Goal: Information Seeking & Learning: Learn about a topic

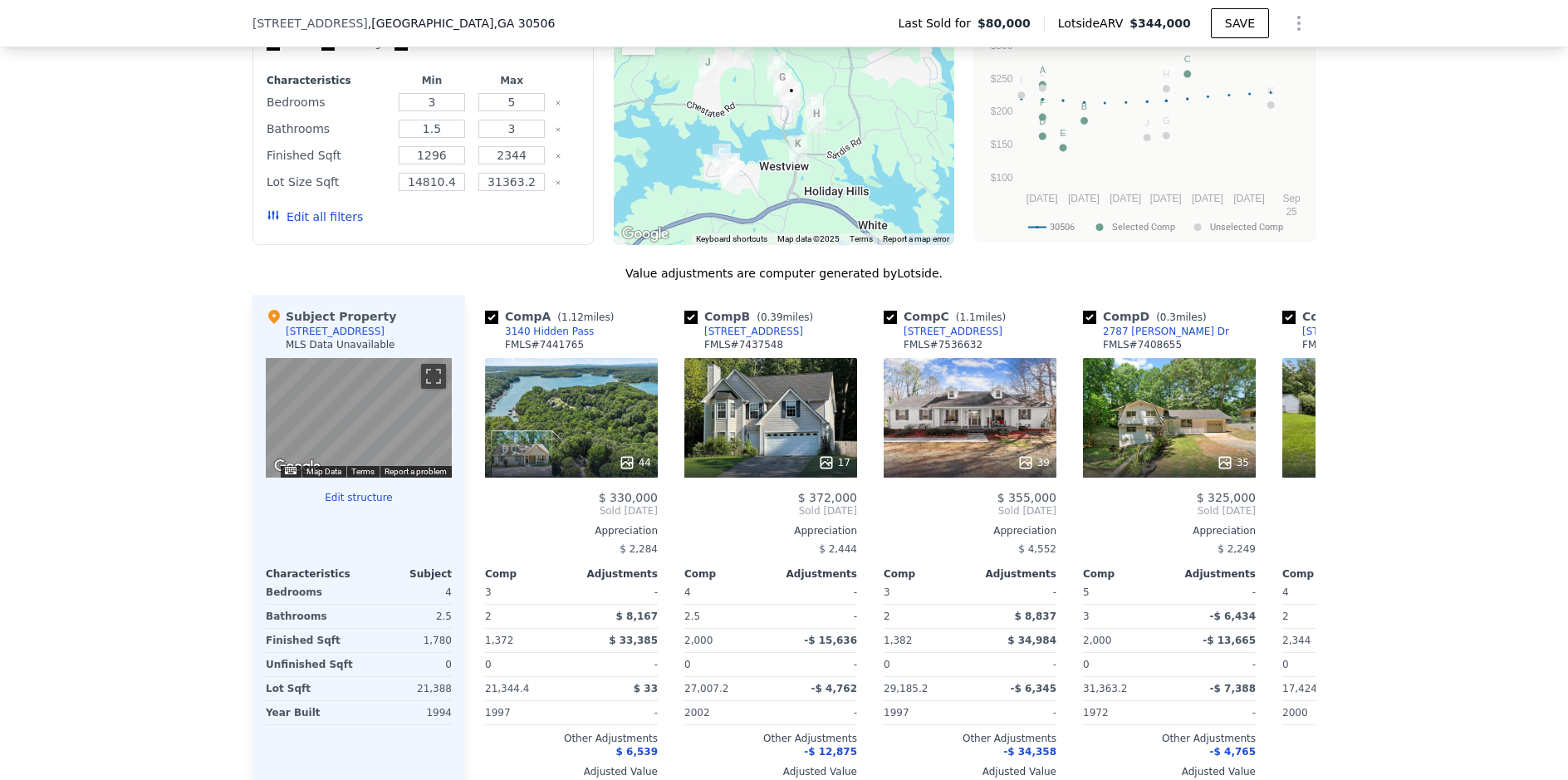
scroll to position [1406, 0]
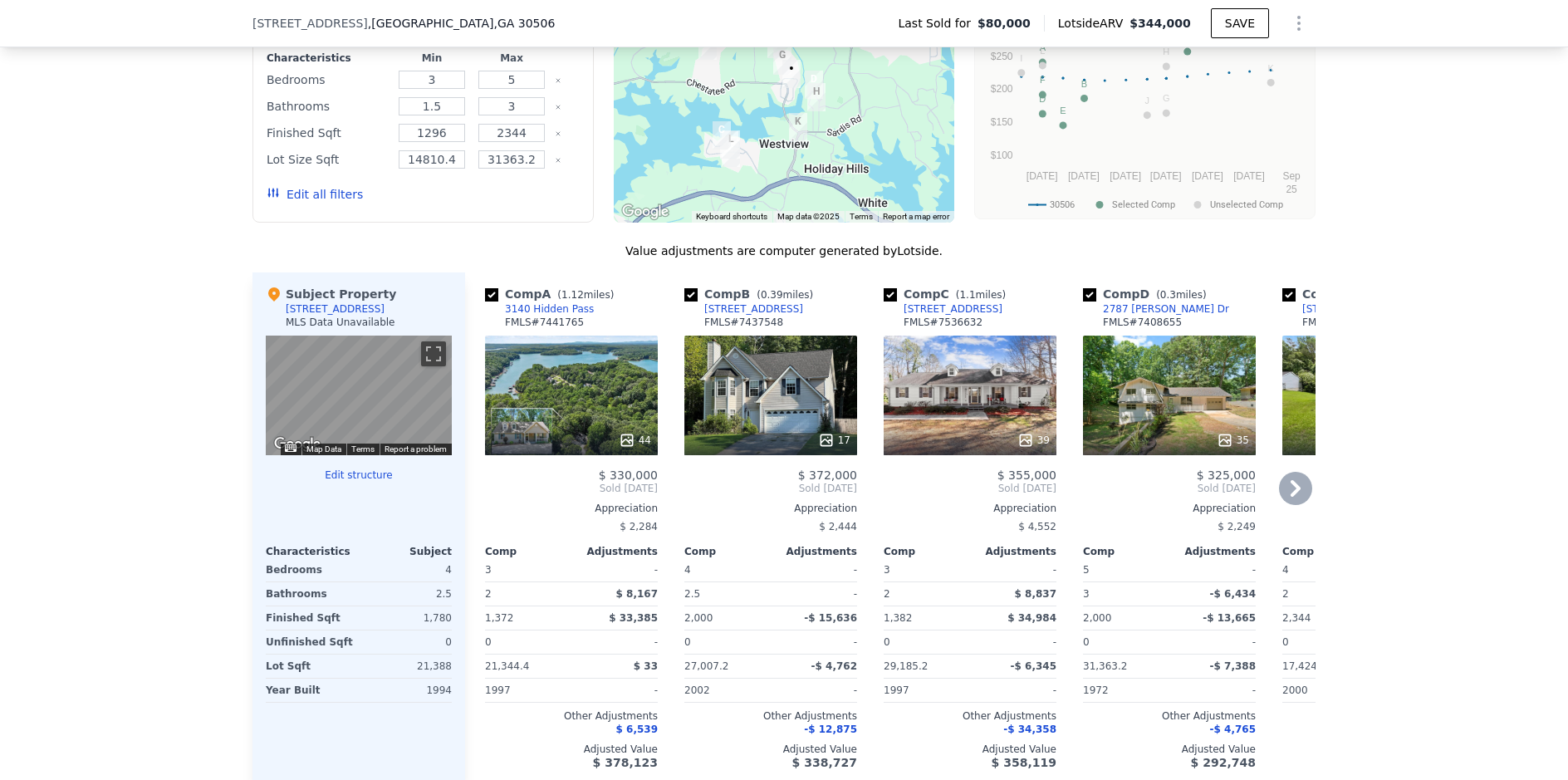
click at [957, 438] on div at bounding box center [970, 440] width 173 height 30
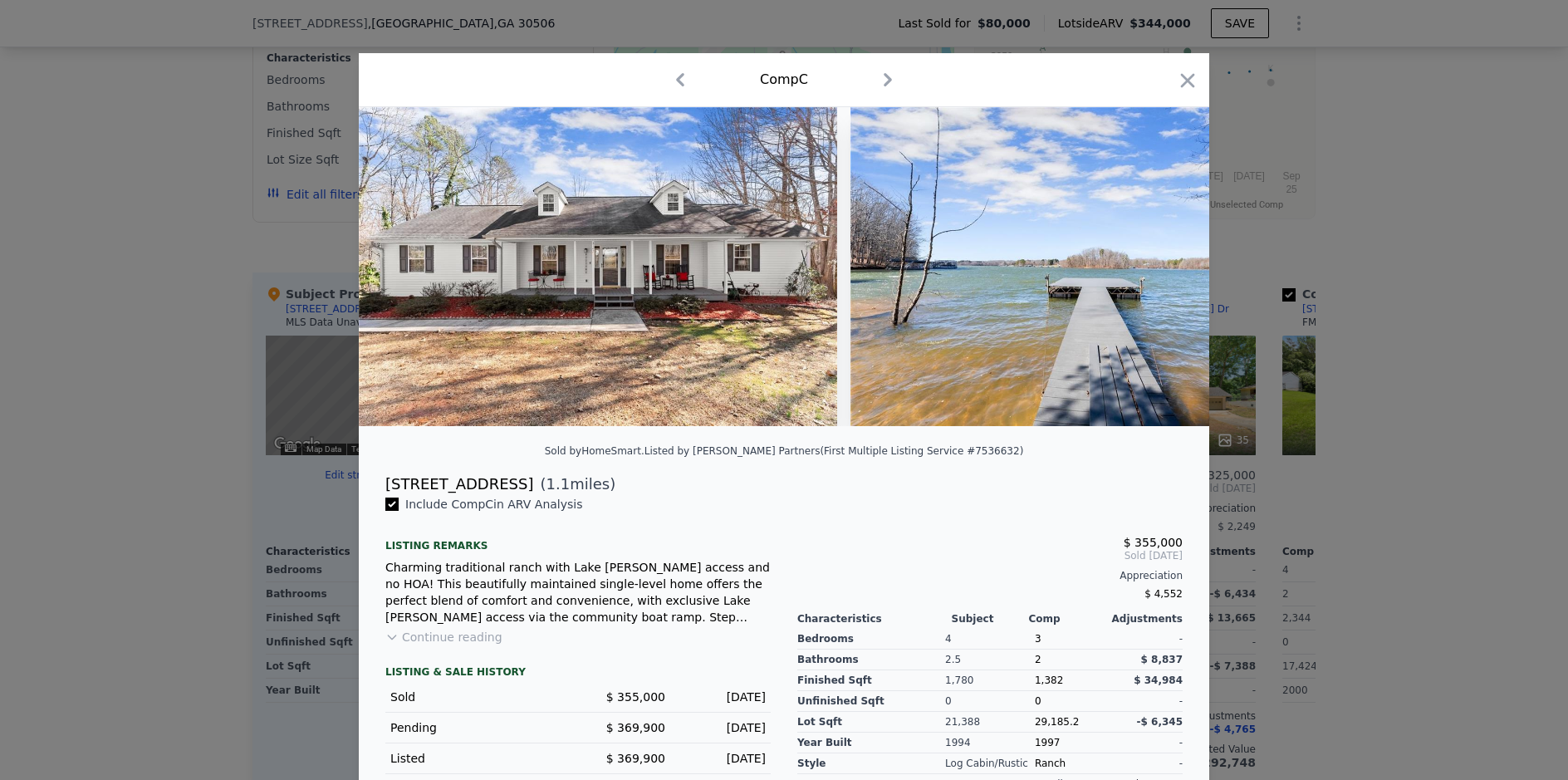
click at [13, 166] on div at bounding box center [784, 390] width 1568 height 780
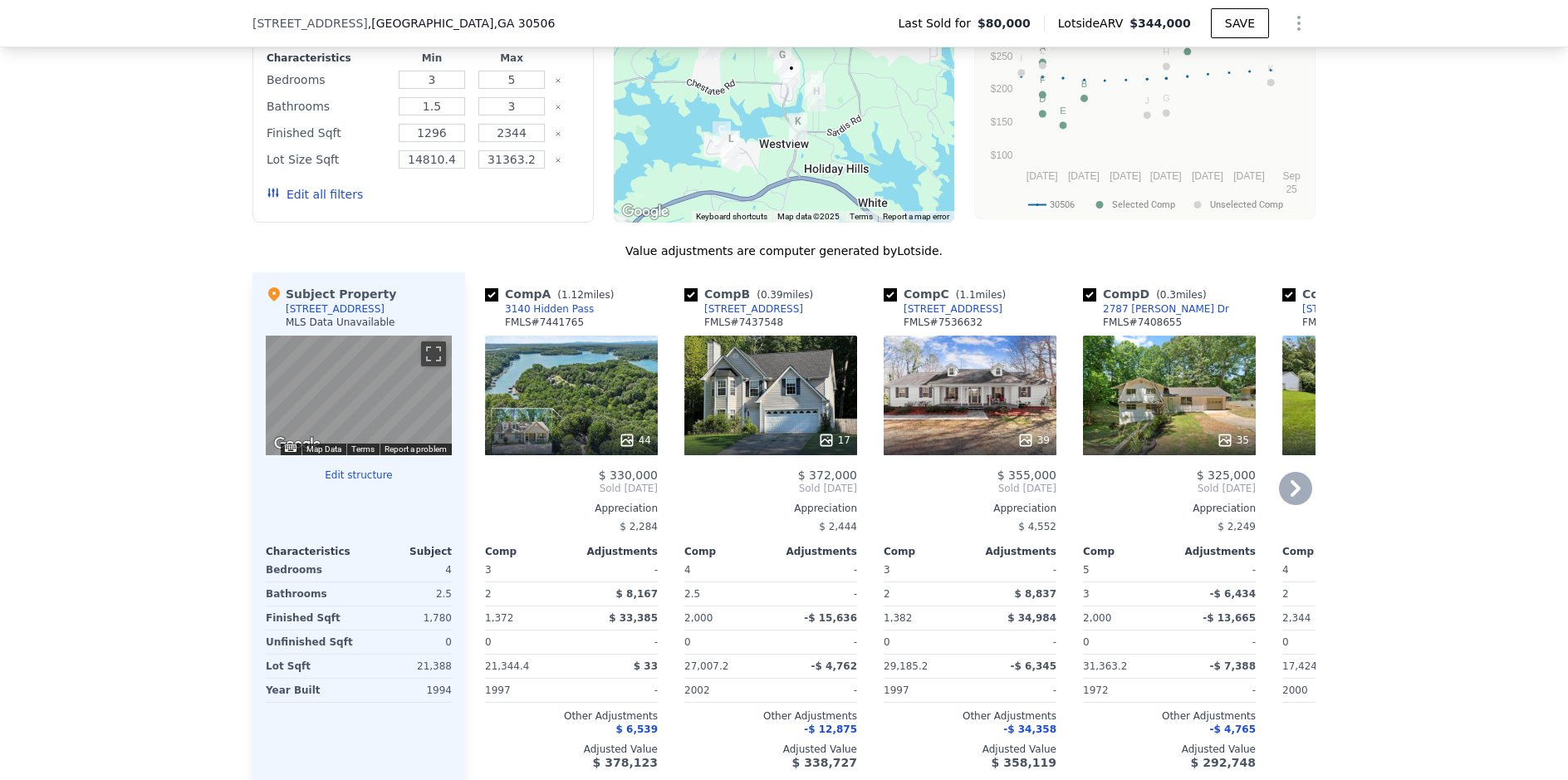
click at [1189, 436] on div "35" at bounding box center [1170, 395] width 173 height 119
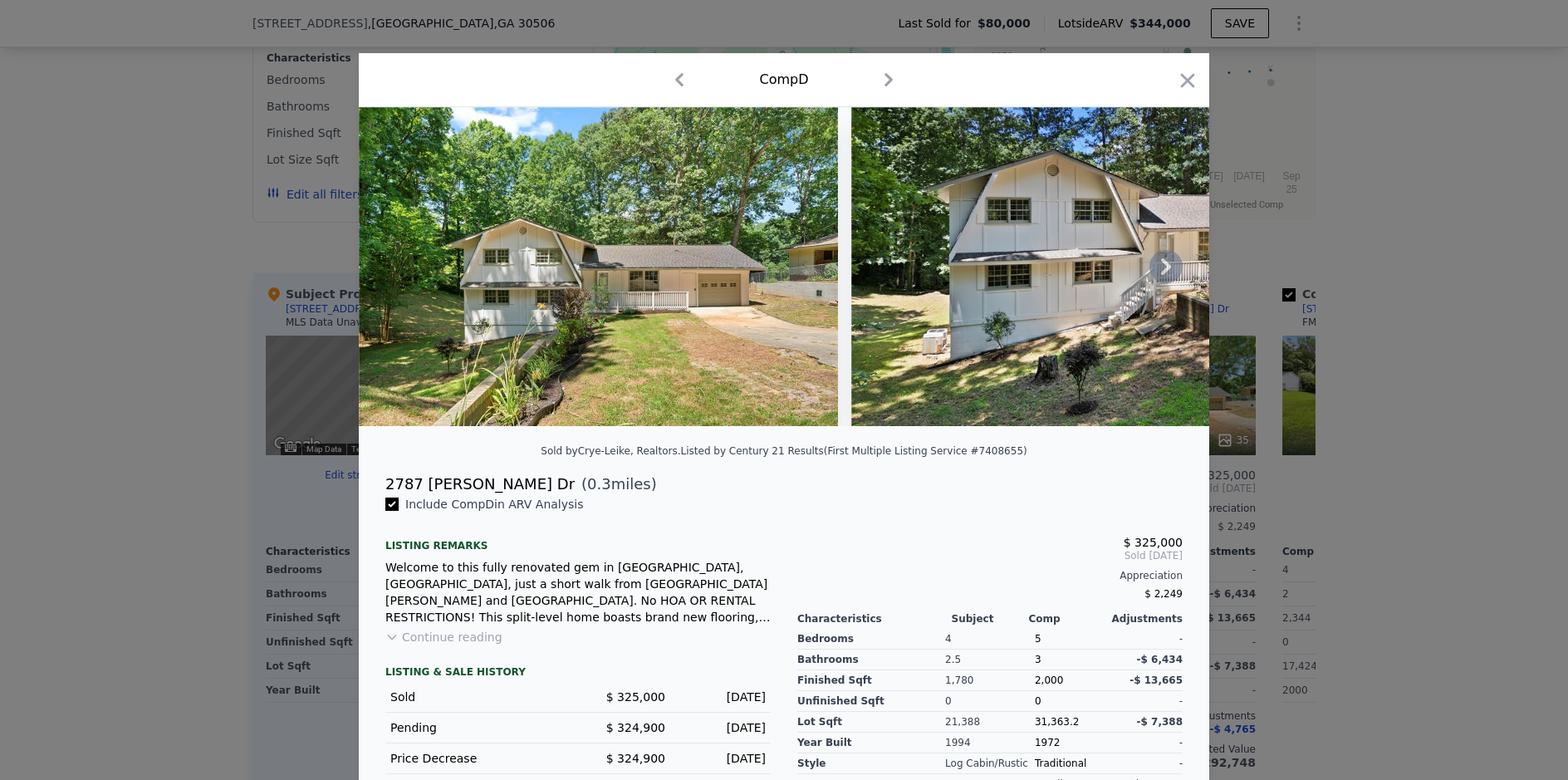
click at [1161, 275] on icon at bounding box center [1166, 266] width 10 height 17
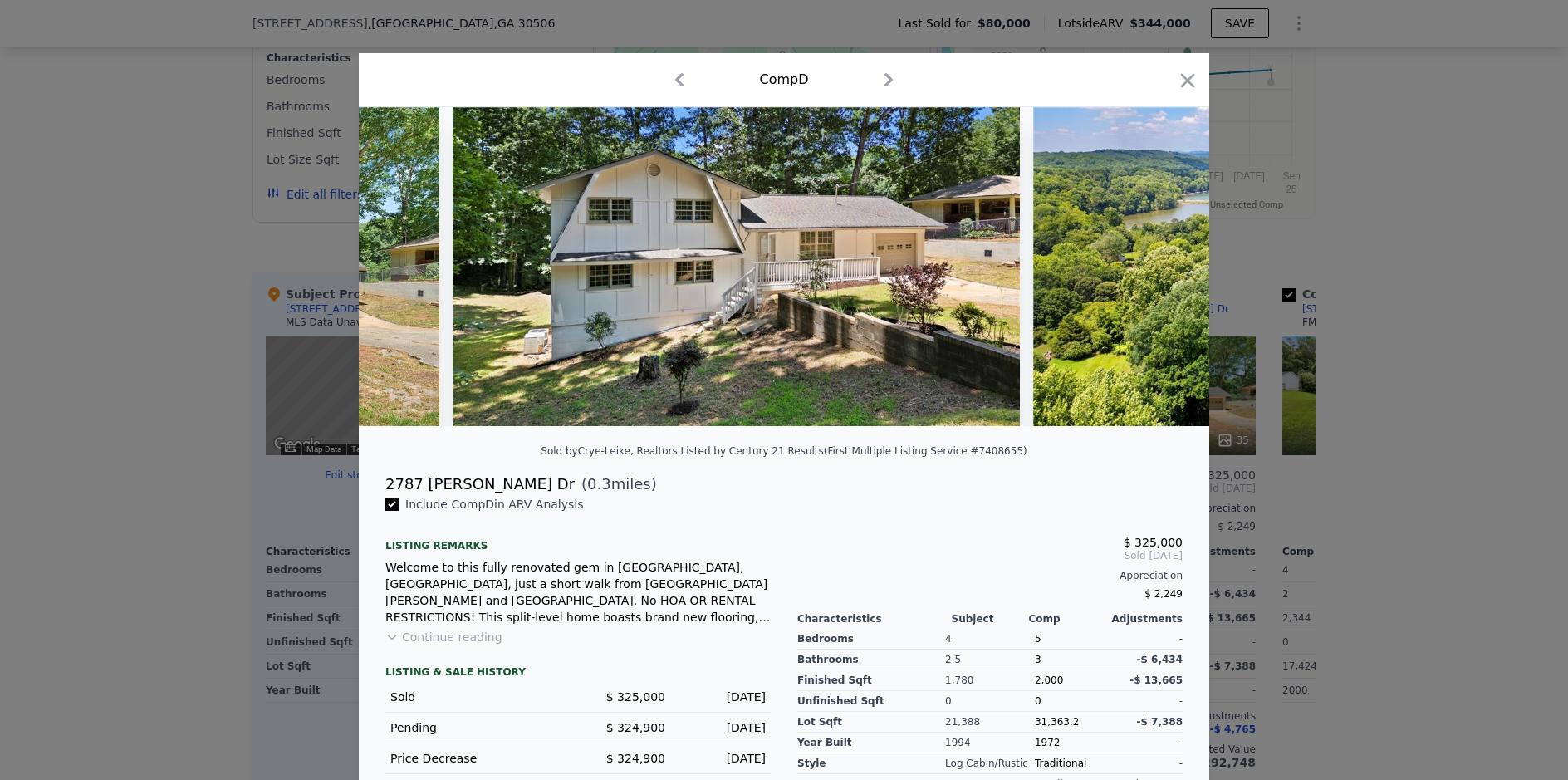
click at [1158, 278] on img at bounding box center [1317, 266] width 568 height 319
click at [1161, 275] on icon at bounding box center [1166, 266] width 10 height 17
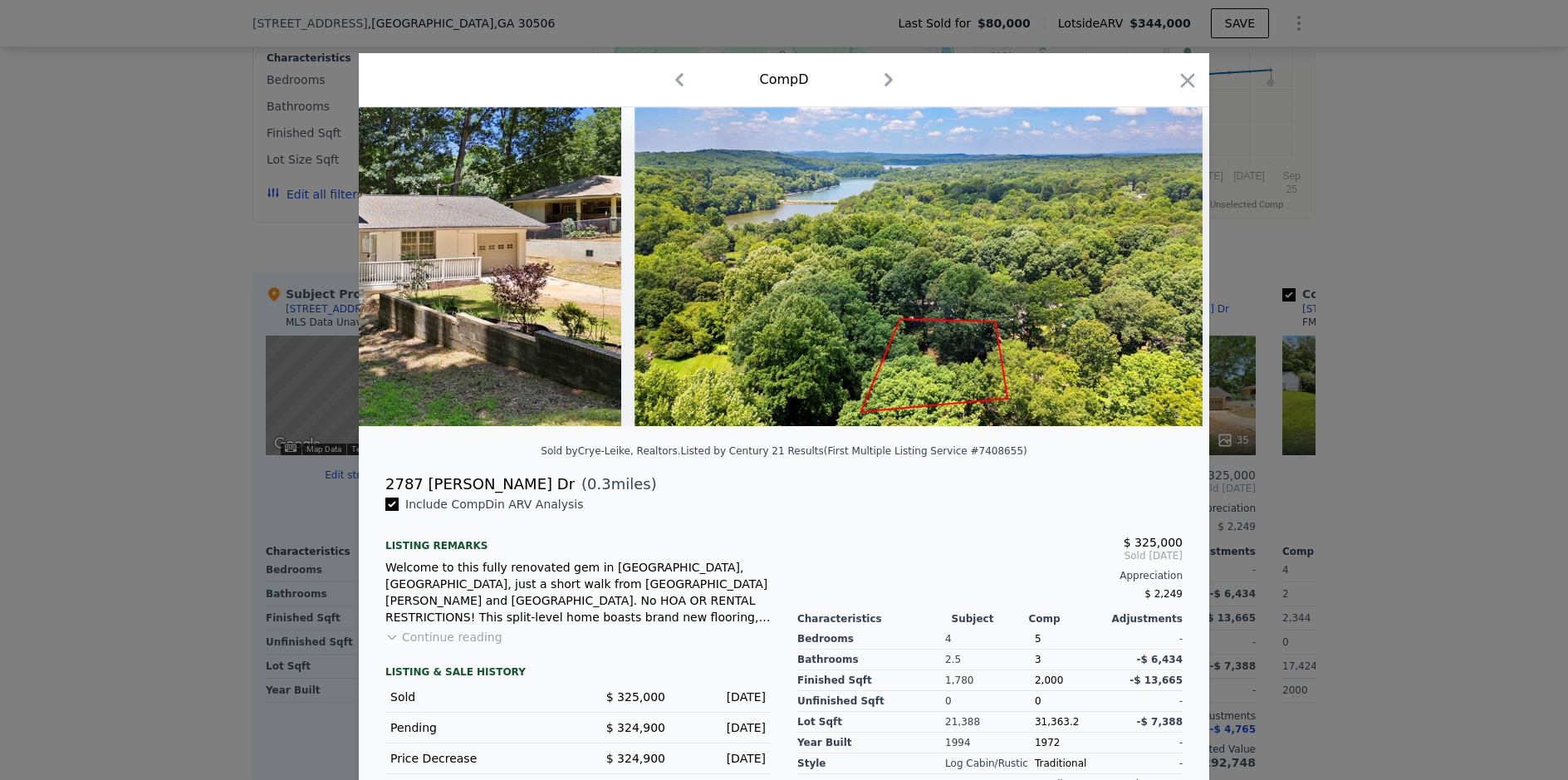
click at [1139, 266] on img at bounding box center [919, 266] width 568 height 319
click at [1149, 271] on icon at bounding box center [1166, 266] width 33 height 33
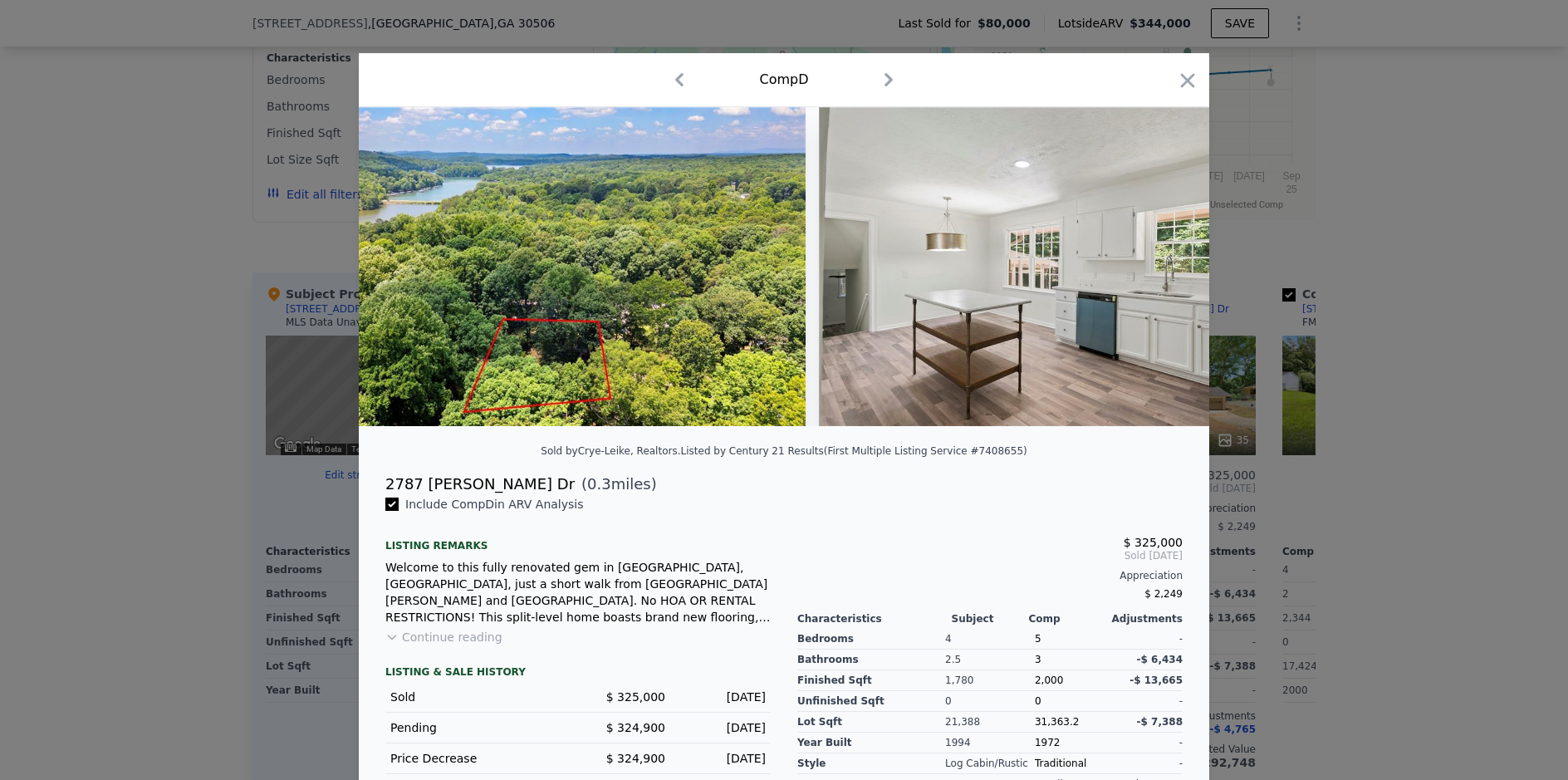
scroll to position [0, 1196]
click at [1140, 271] on img at bounding box center [1057, 266] width 480 height 319
click at [1150, 274] on icon at bounding box center [1166, 266] width 33 height 33
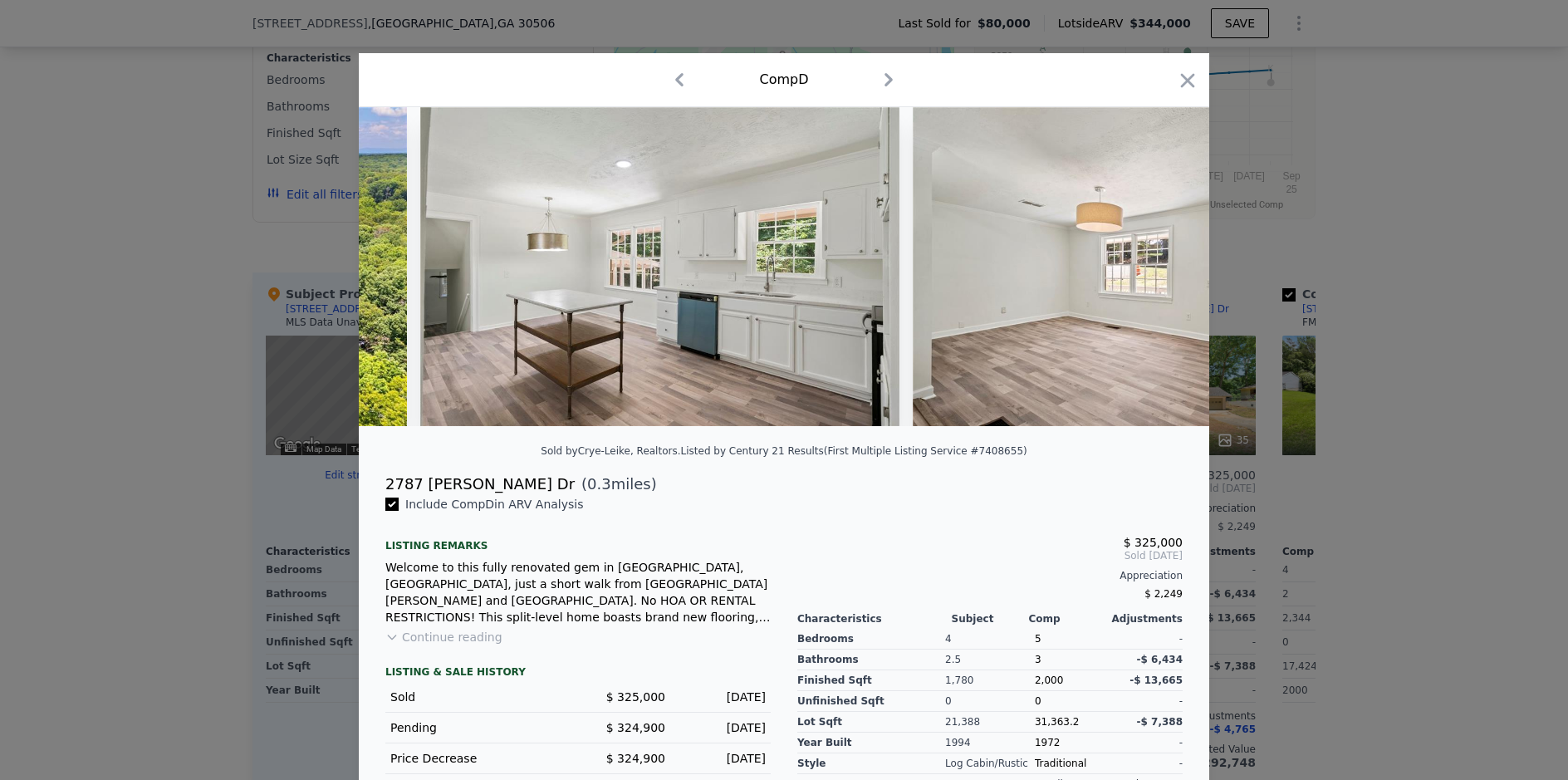
scroll to position [0, 1595]
click at [106, 327] on div at bounding box center [784, 390] width 1568 height 780
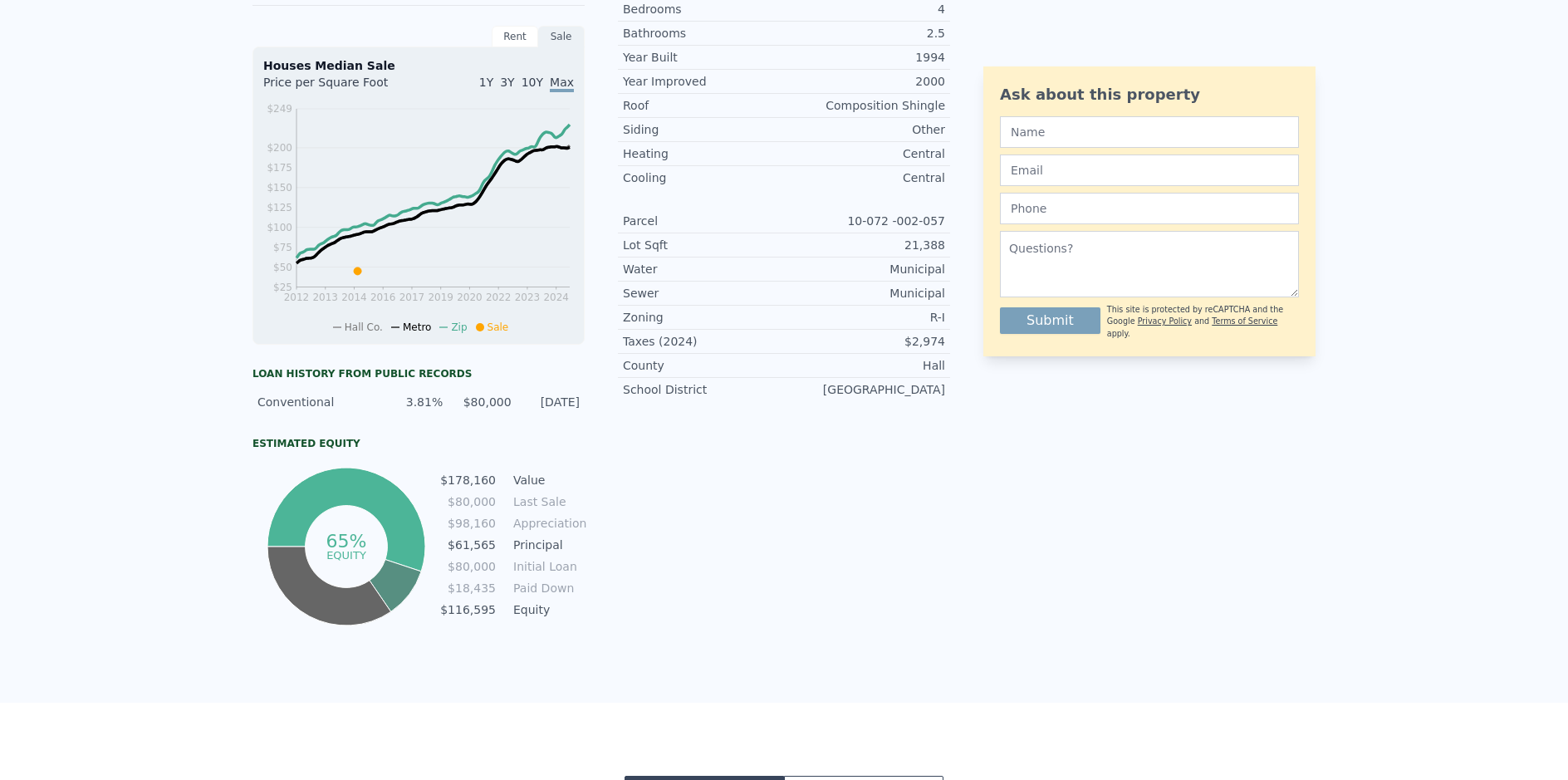
scroll to position [6, 0]
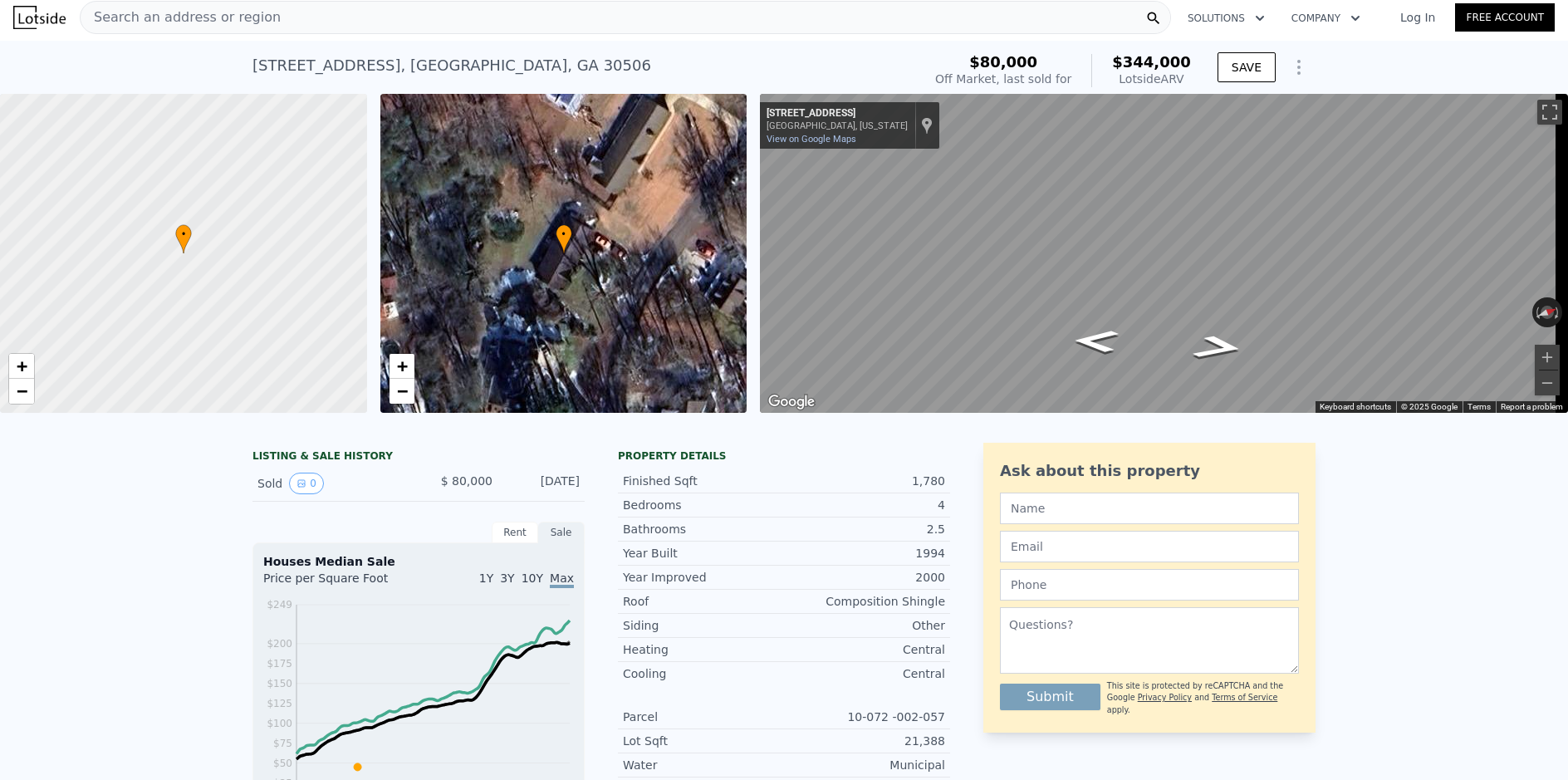
click at [282, 20] on div "Search an address or region" at bounding box center [625, 18] width 1092 height 33
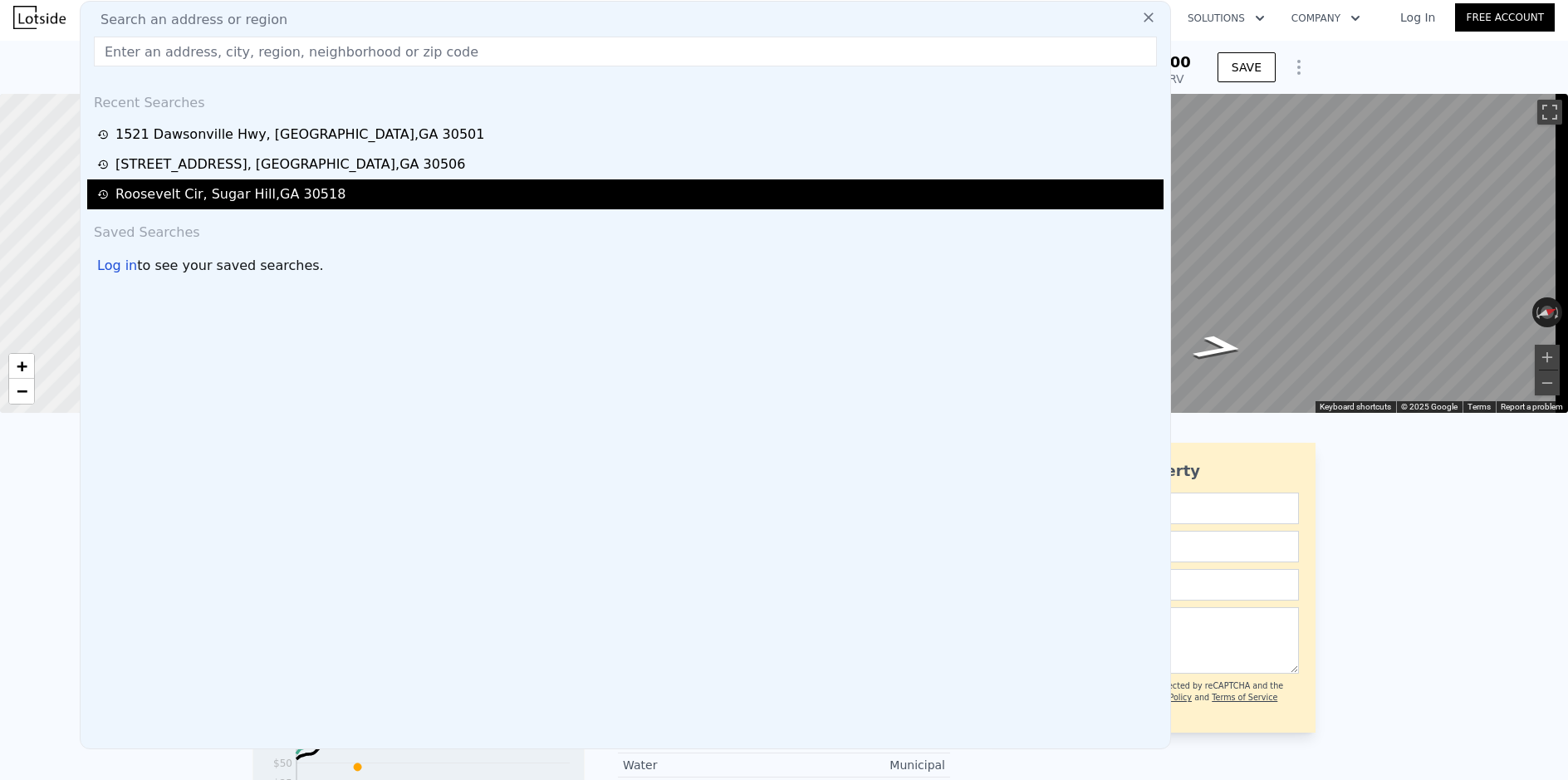
click at [237, 193] on div "Roosevelt Cir , [GEOGRAPHIC_DATA]" at bounding box center [230, 195] width 230 height 20
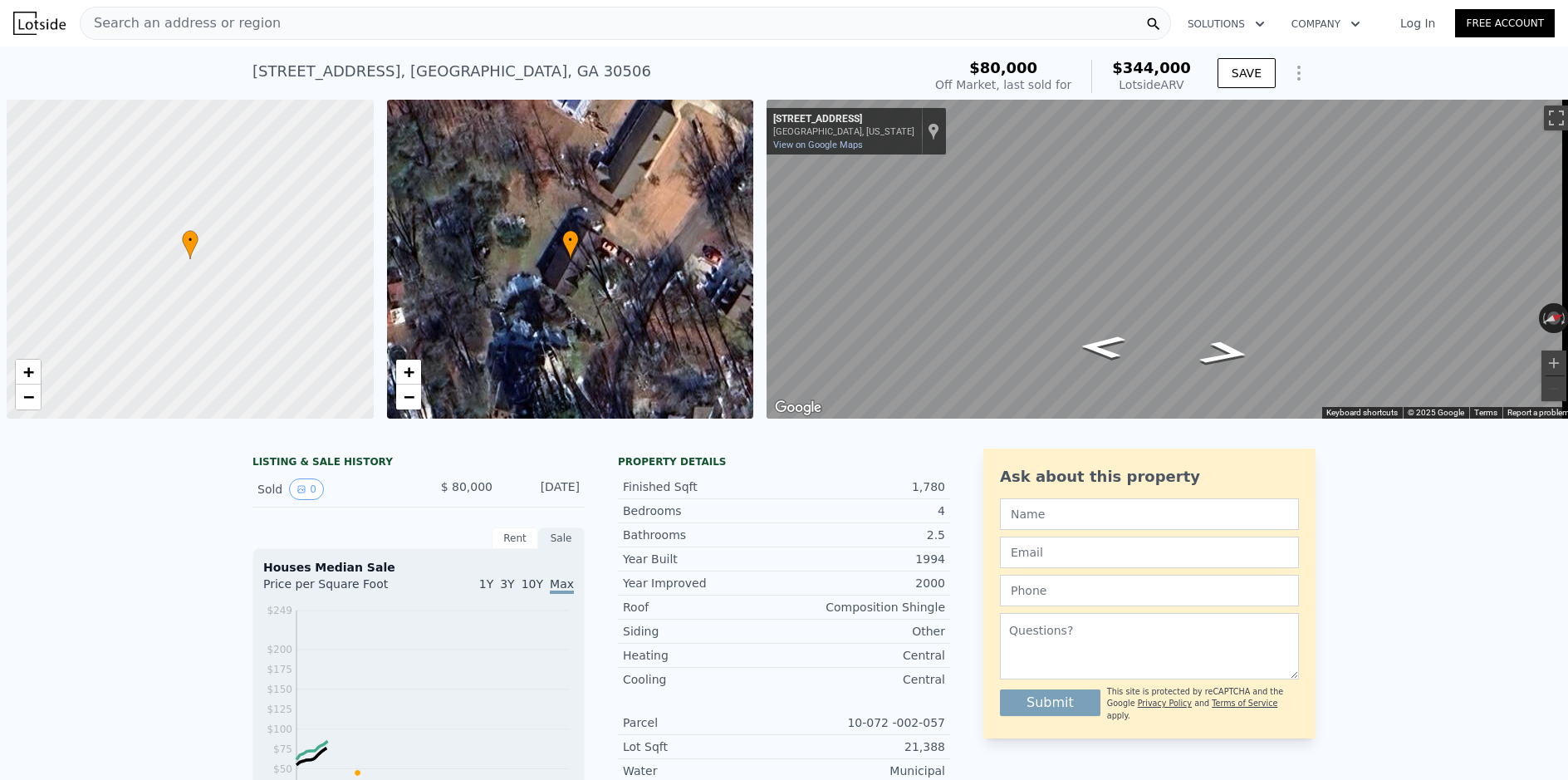
scroll to position [0, 7]
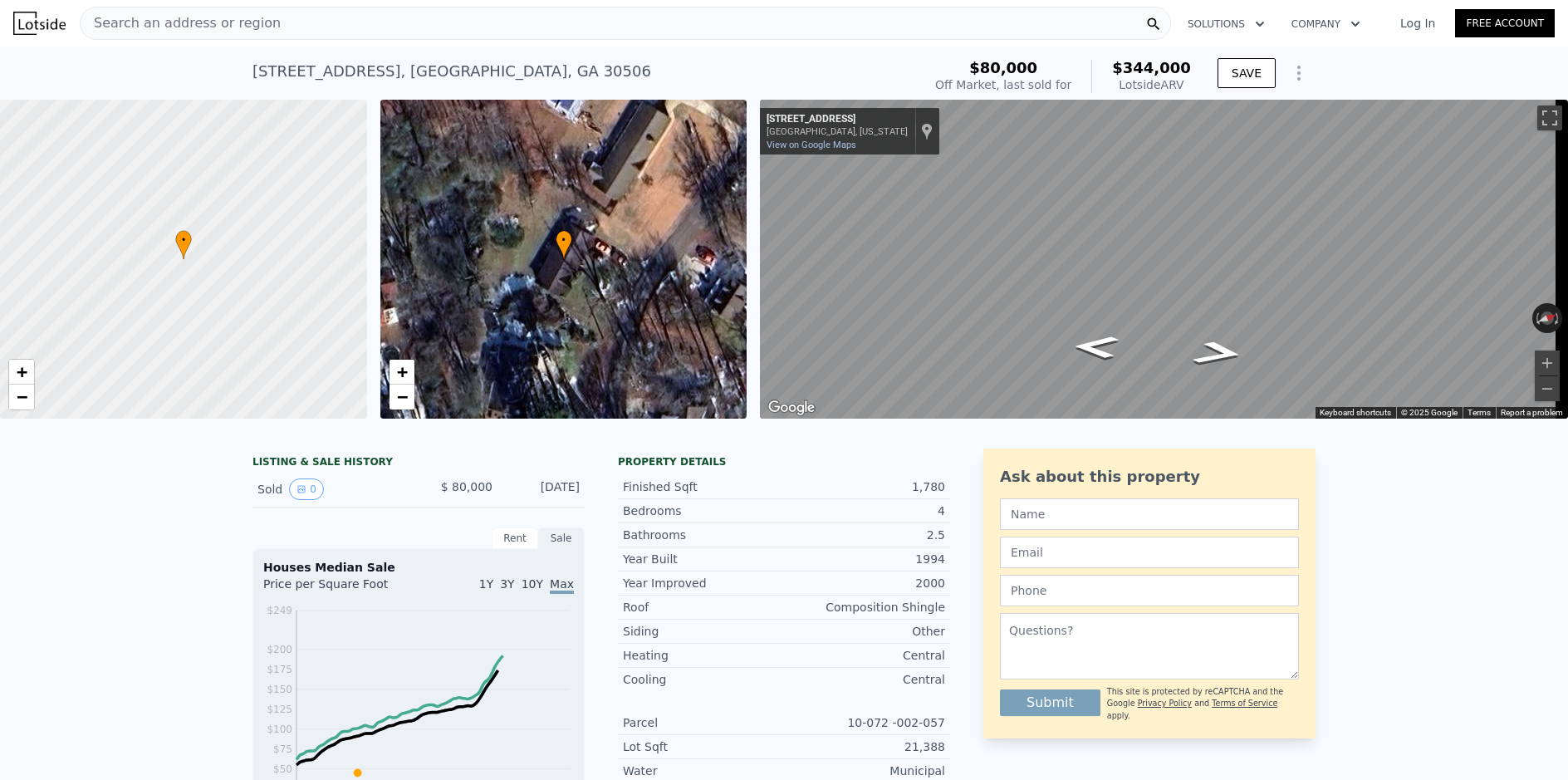
drag, startPoint x: 243, startPoint y: 40, endPoint x: 231, endPoint y: 37, distance: 12.4
click at [241, 40] on div "Search an address or region Solutions Company Open main menu Log In Free Account" at bounding box center [784, 23] width 1542 height 40
click at [201, 24] on span "Search an address or region" at bounding box center [180, 23] width 200 height 20
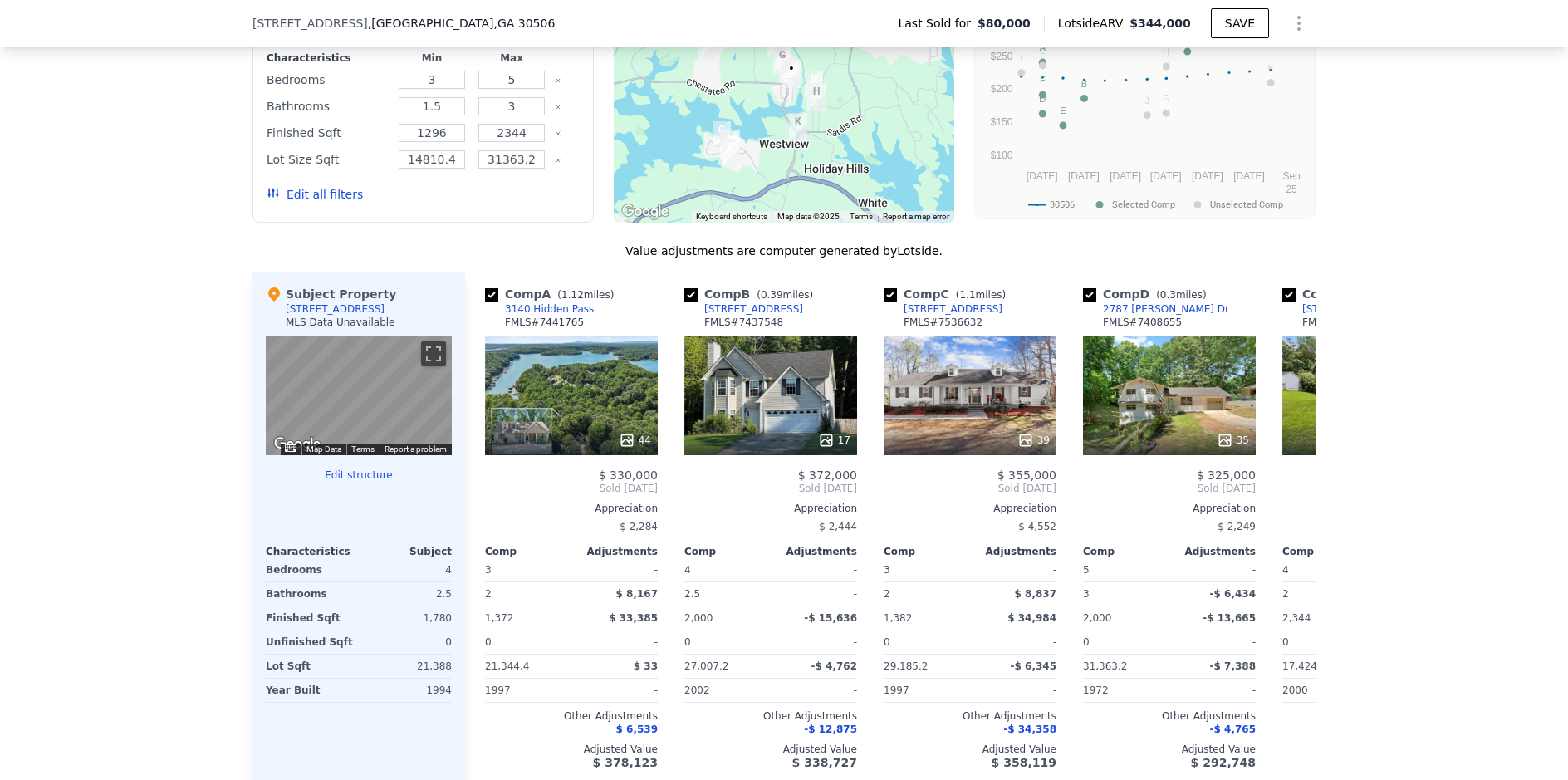
scroll to position [1489, 0]
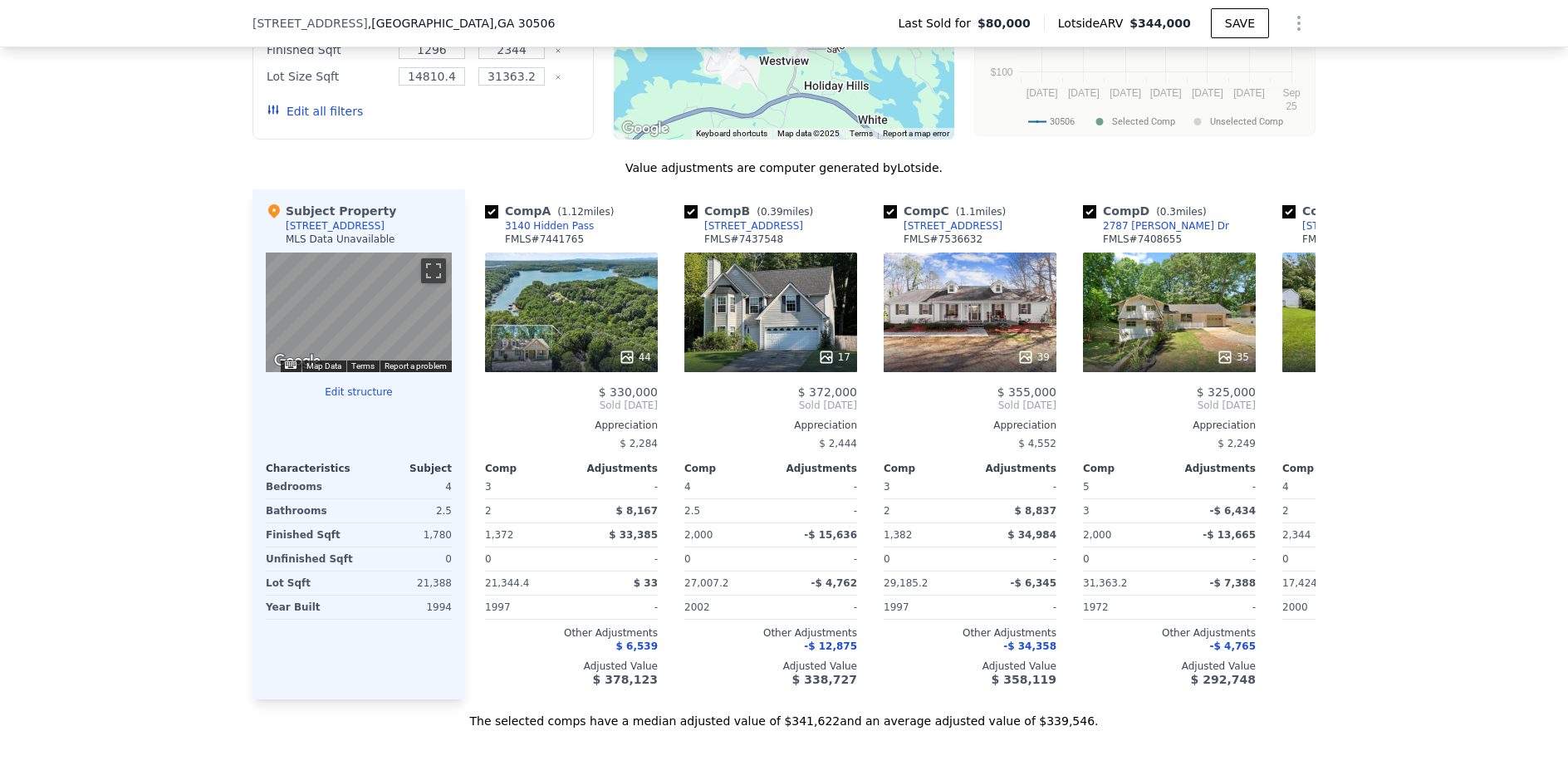
click at [363, 398] on button "Edit structure" at bounding box center [358, 392] width 186 height 13
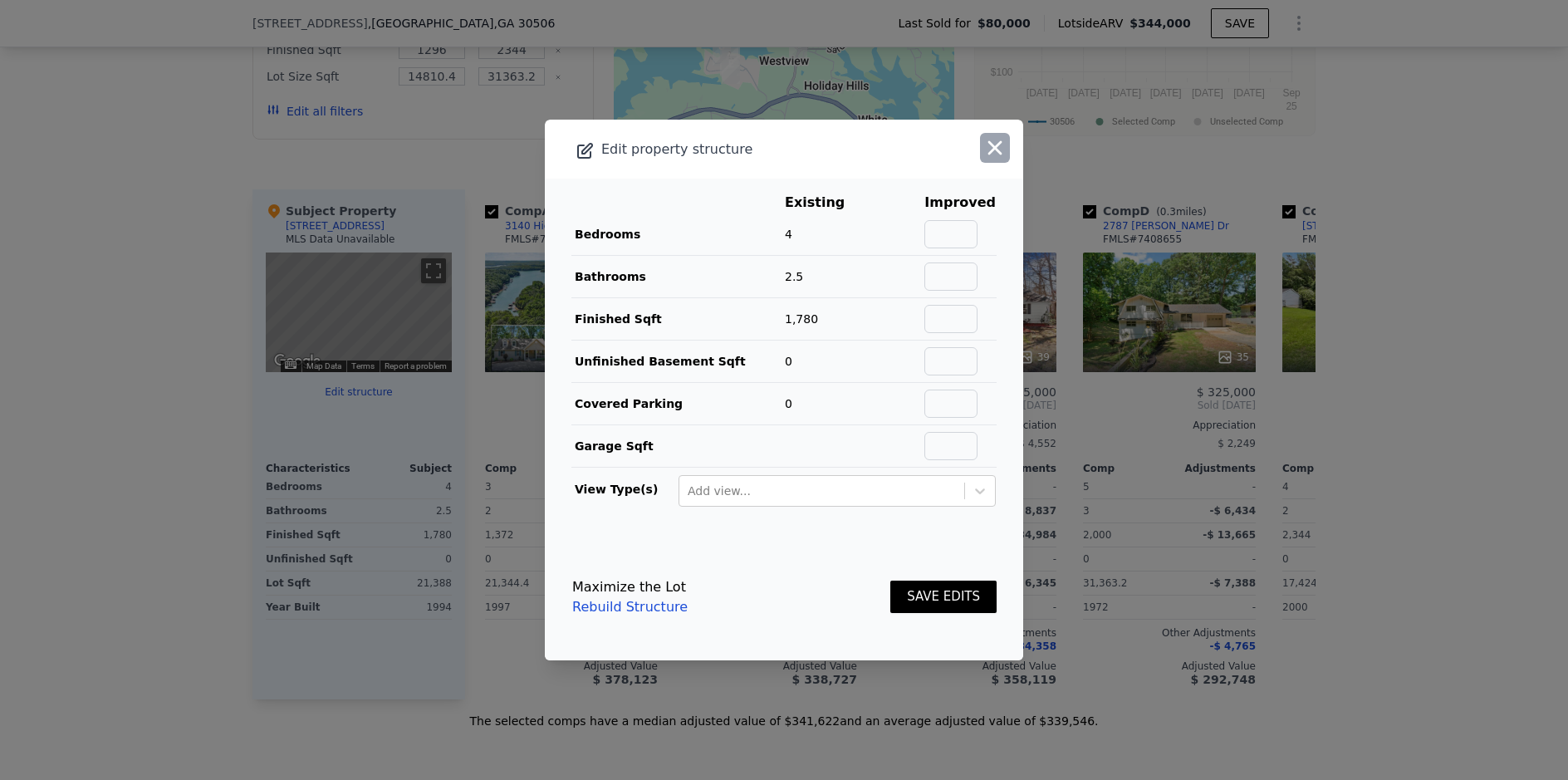
click at [983, 150] on icon "button" at bounding box center [995, 148] width 23 height 23
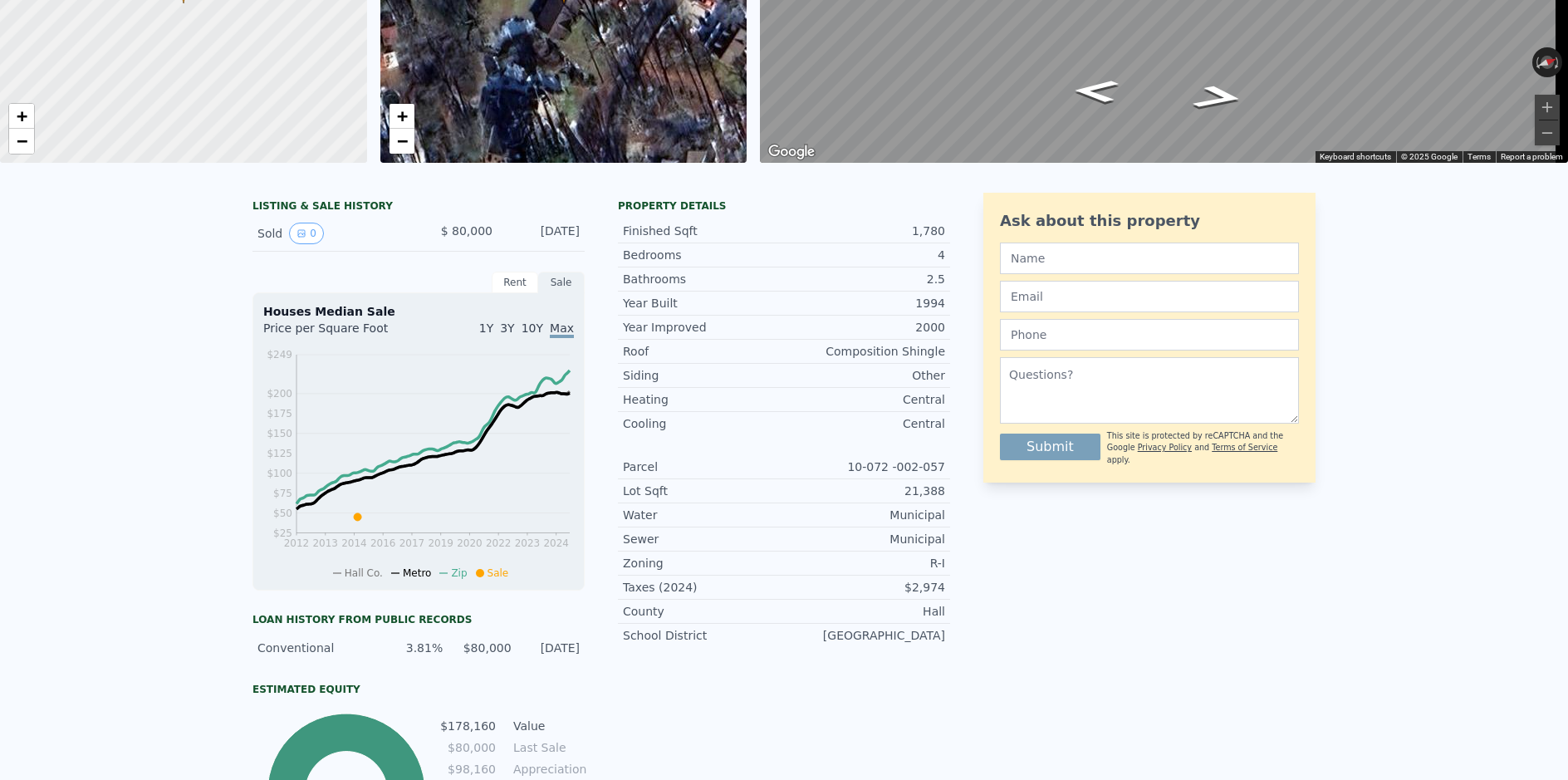
scroll to position [0, 0]
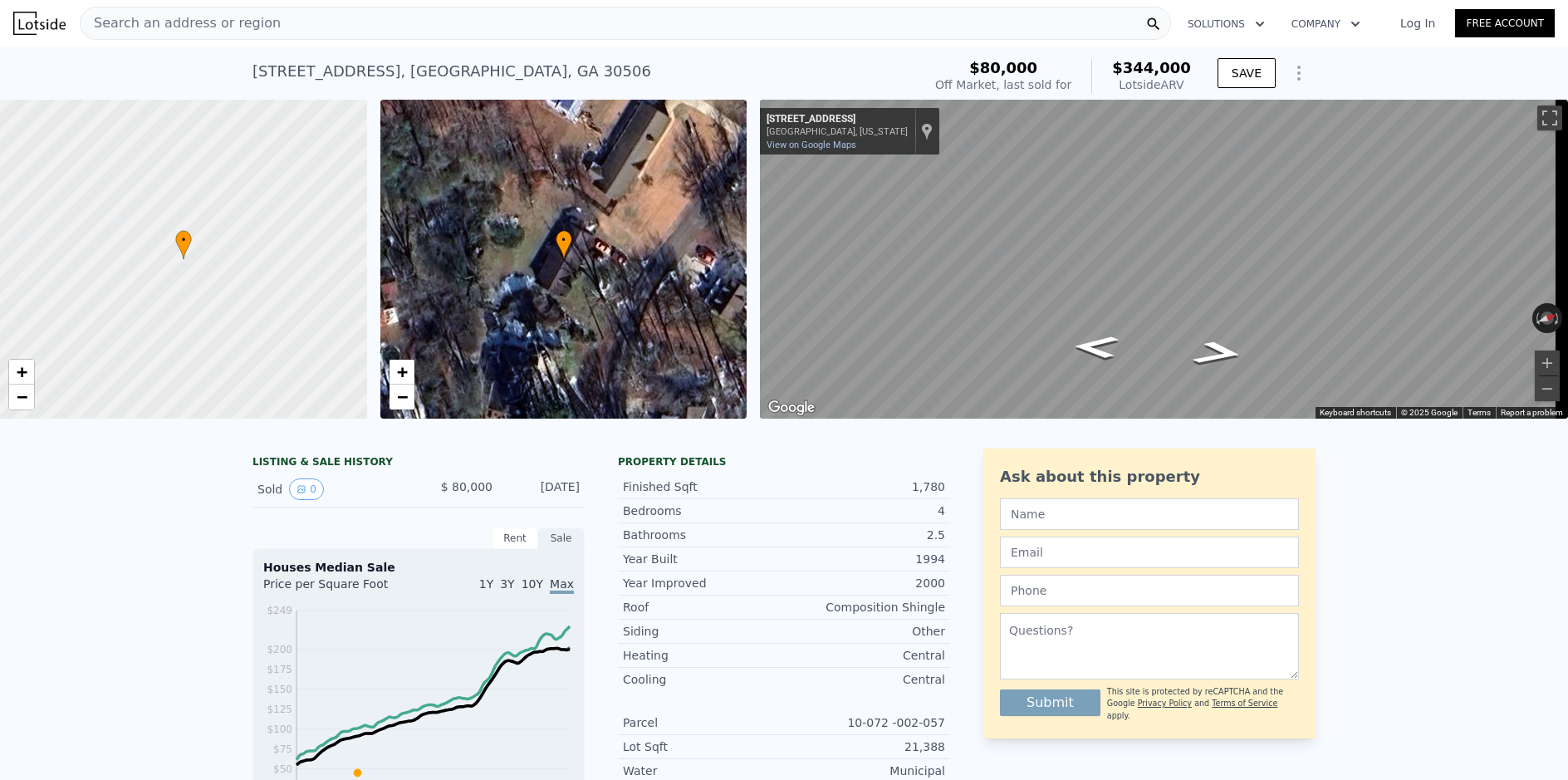
click at [153, 21] on span "Search an address or region" at bounding box center [180, 23] width 200 height 20
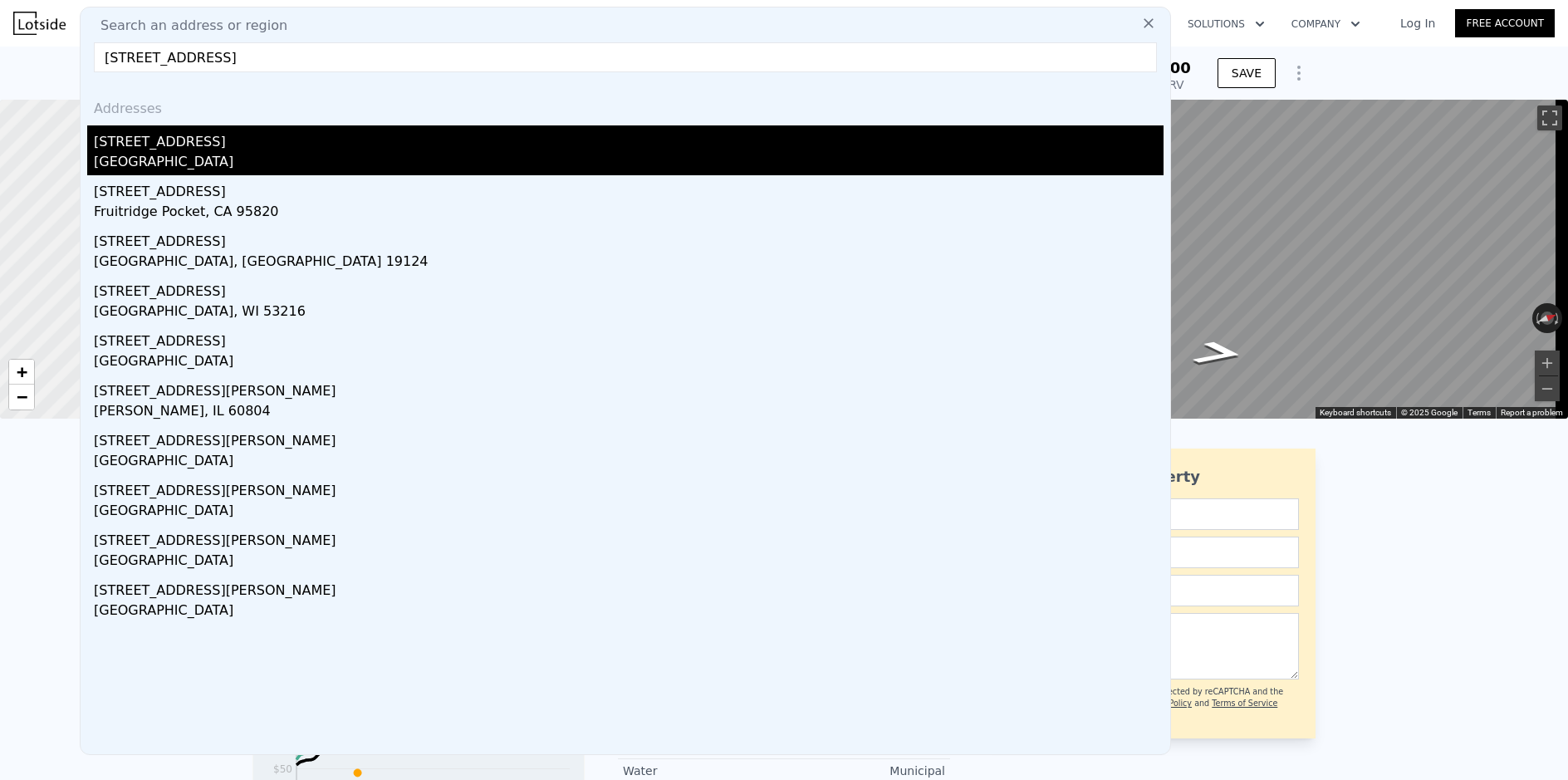
type input "[STREET_ADDRESS]"
click at [202, 151] on div "[STREET_ADDRESS]" at bounding box center [628, 139] width 1070 height 27
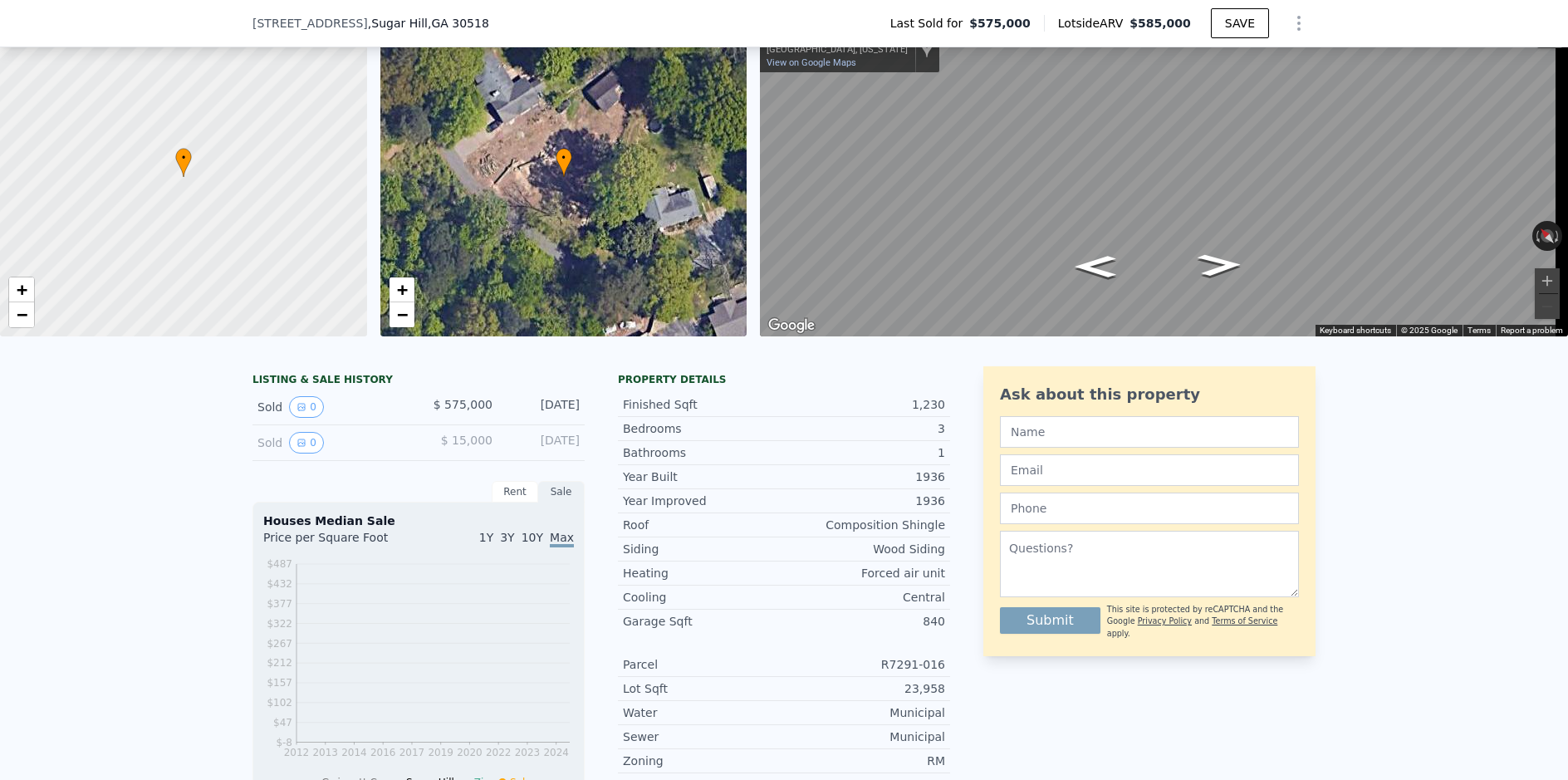
scroll to position [77, 0]
click at [291, 417] on button "0" at bounding box center [307, 406] width 35 height 22
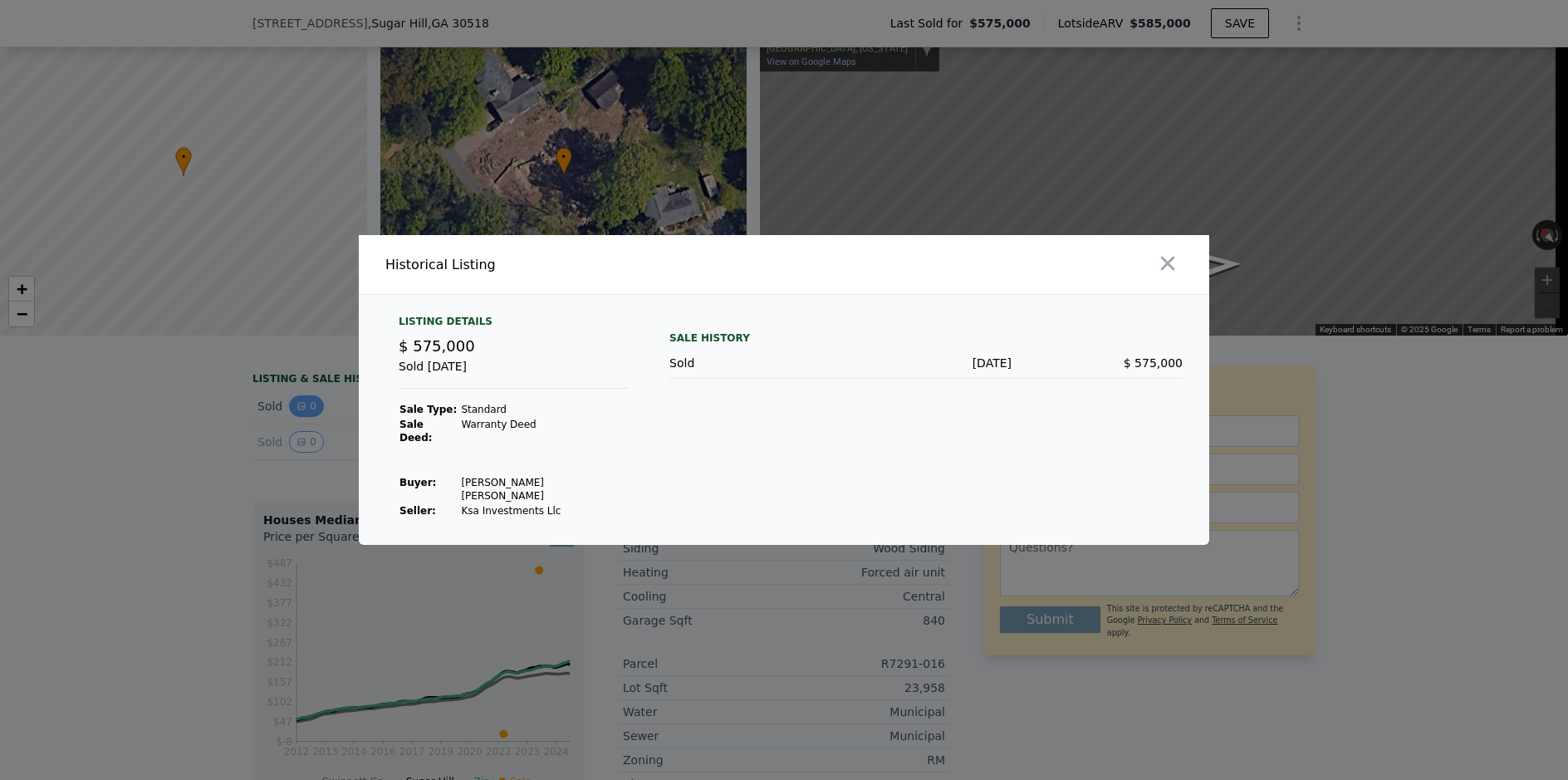
click at [291, 428] on div at bounding box center [784, 390] width 1568 height 780
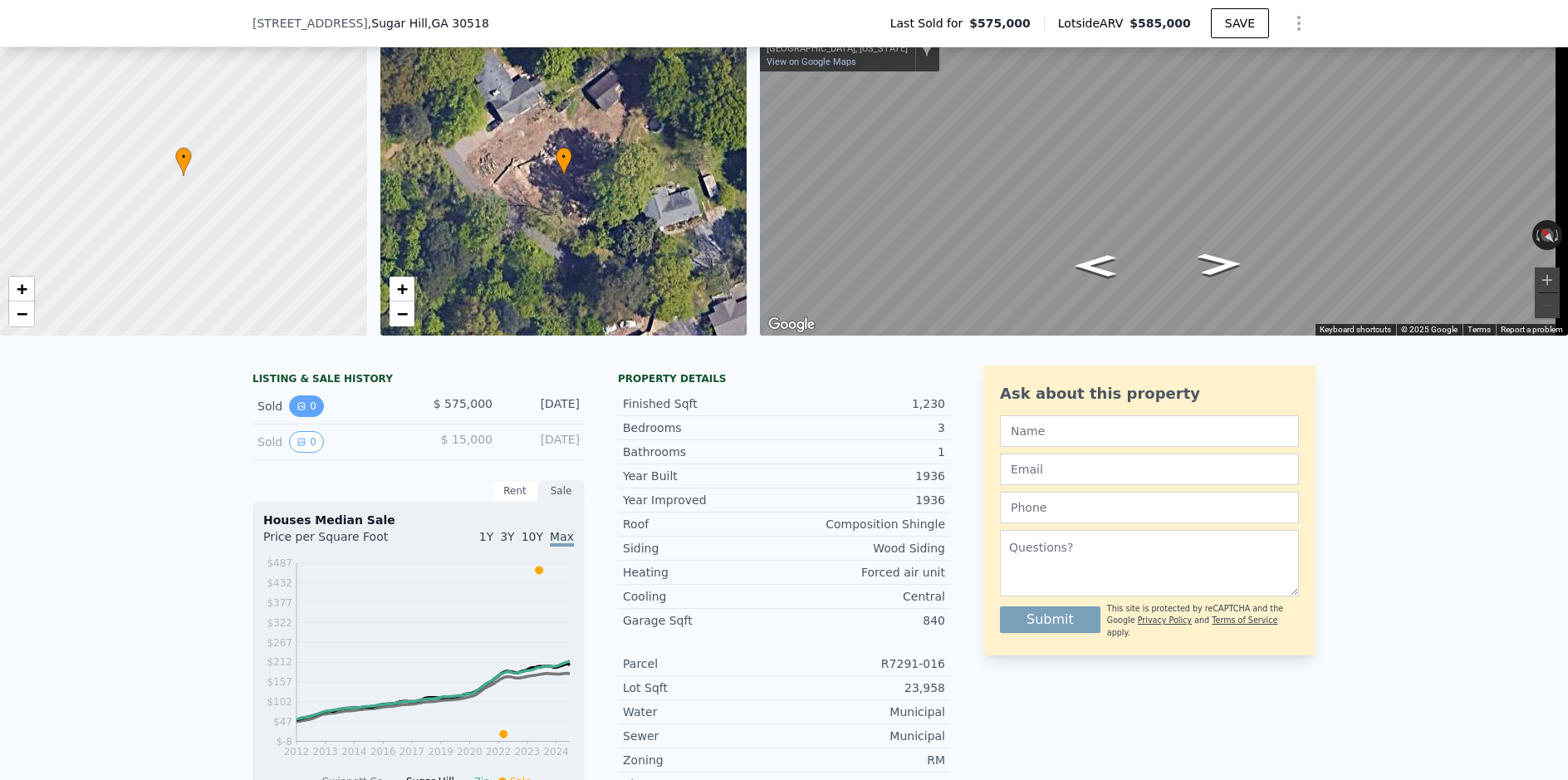
click at [291, 417] on button "0" at bounding box center [307, 406] width 35 height 22
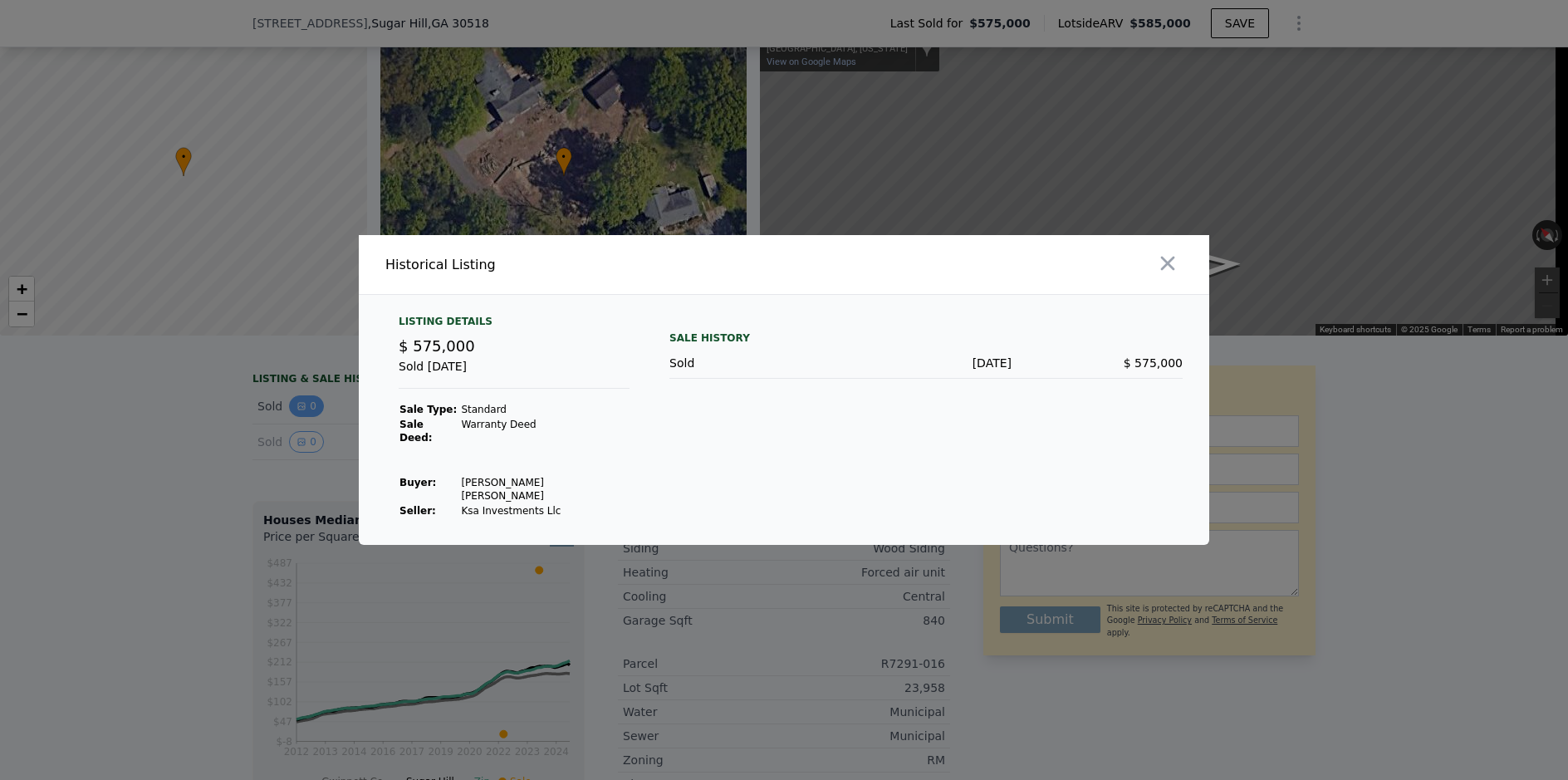
click at [291, 428] on div at bounding box center [784, 390] width 1568 height 780
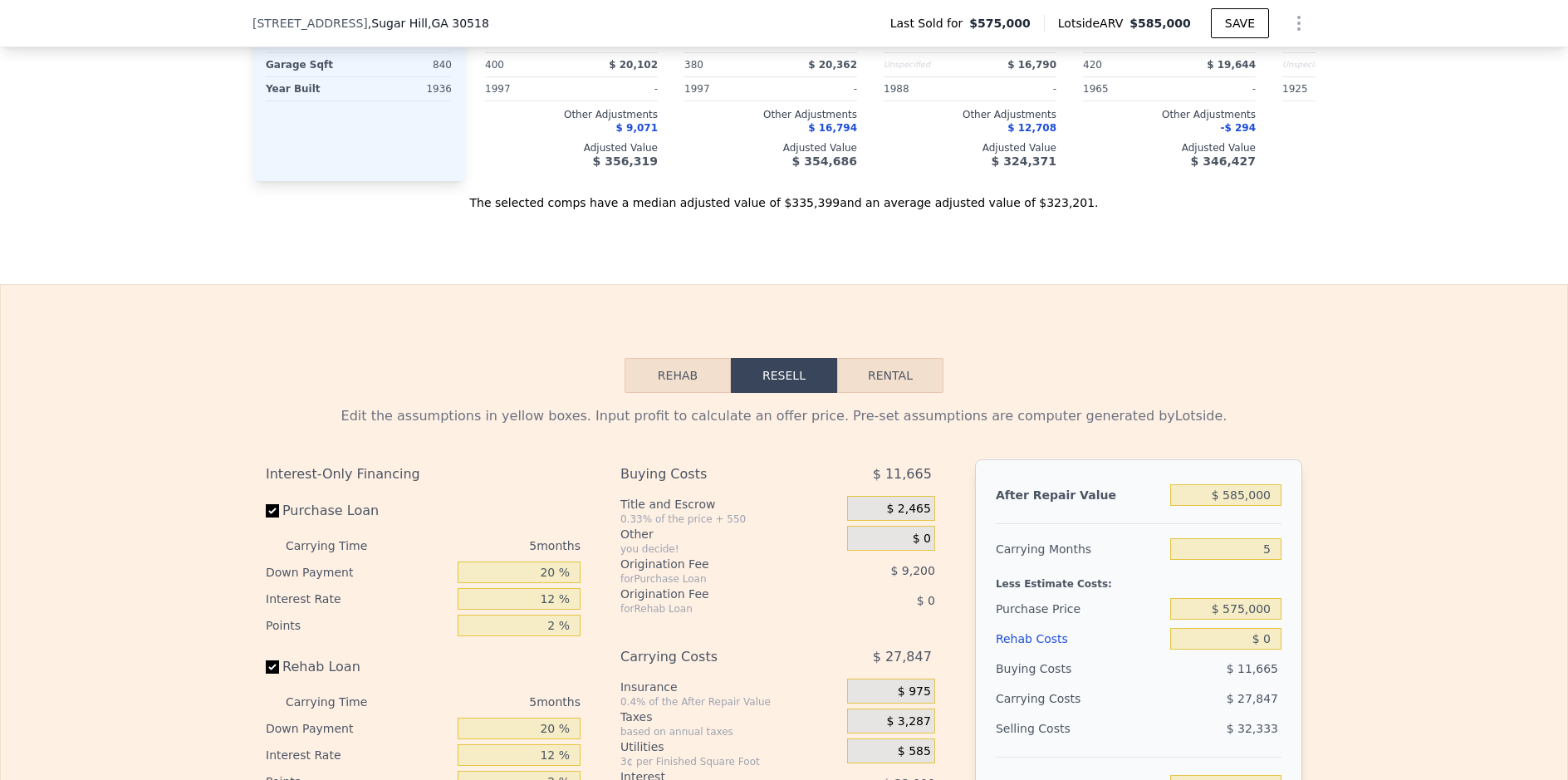
scroll to position [2070, 0]
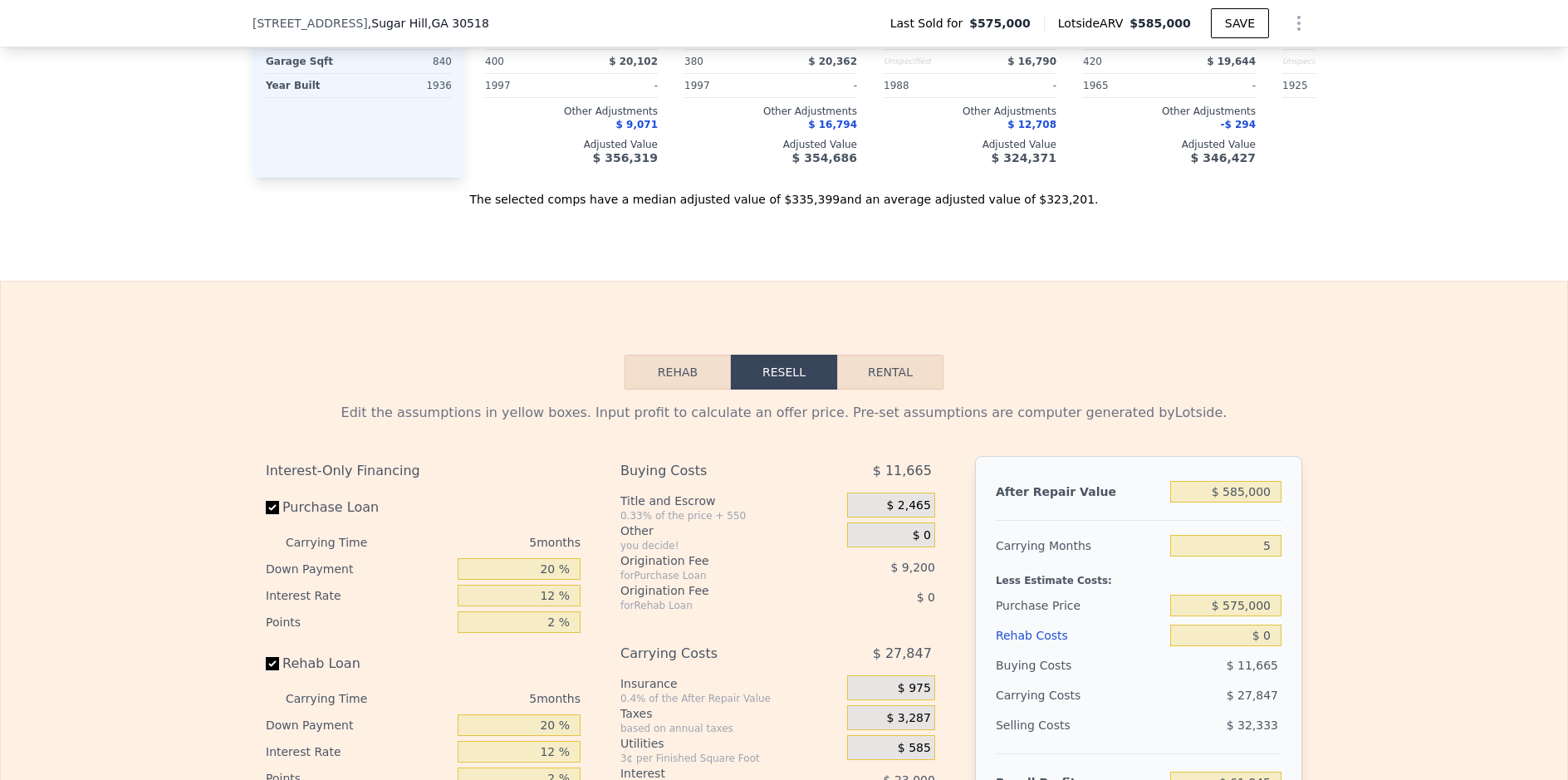
drag, startPoint x: 7, startPoint y: 157, endPoint x: 55, endPoint y: 129, distance: 55.6
type input "3"
type input "5"
type input "1.5"
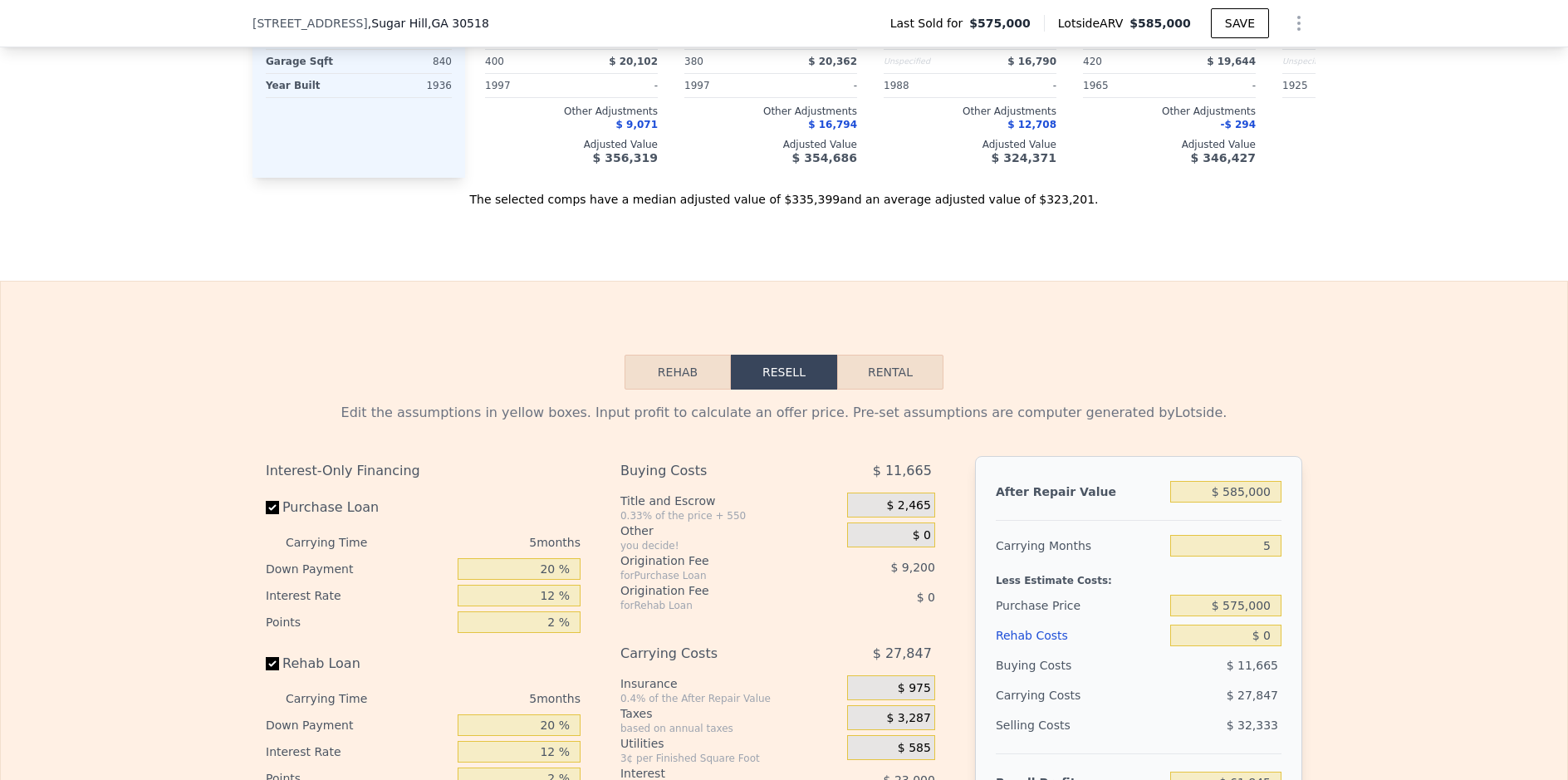
type input "3"
type input "1296"
type input "2344"
type input "14810.4"
type input "31363.2"
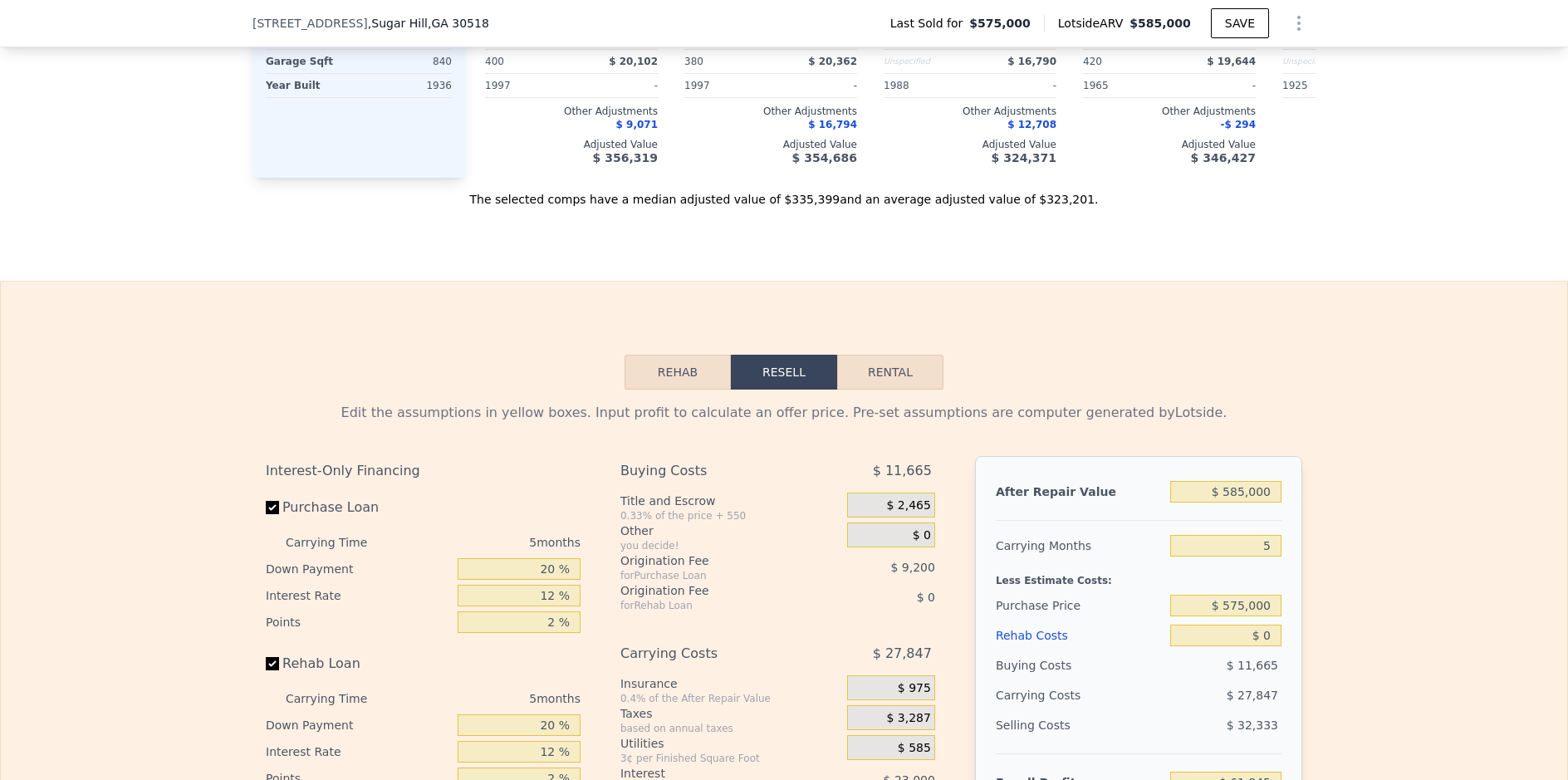
type input "$ 344,000"
type input "4"
type input "$ 238,120"
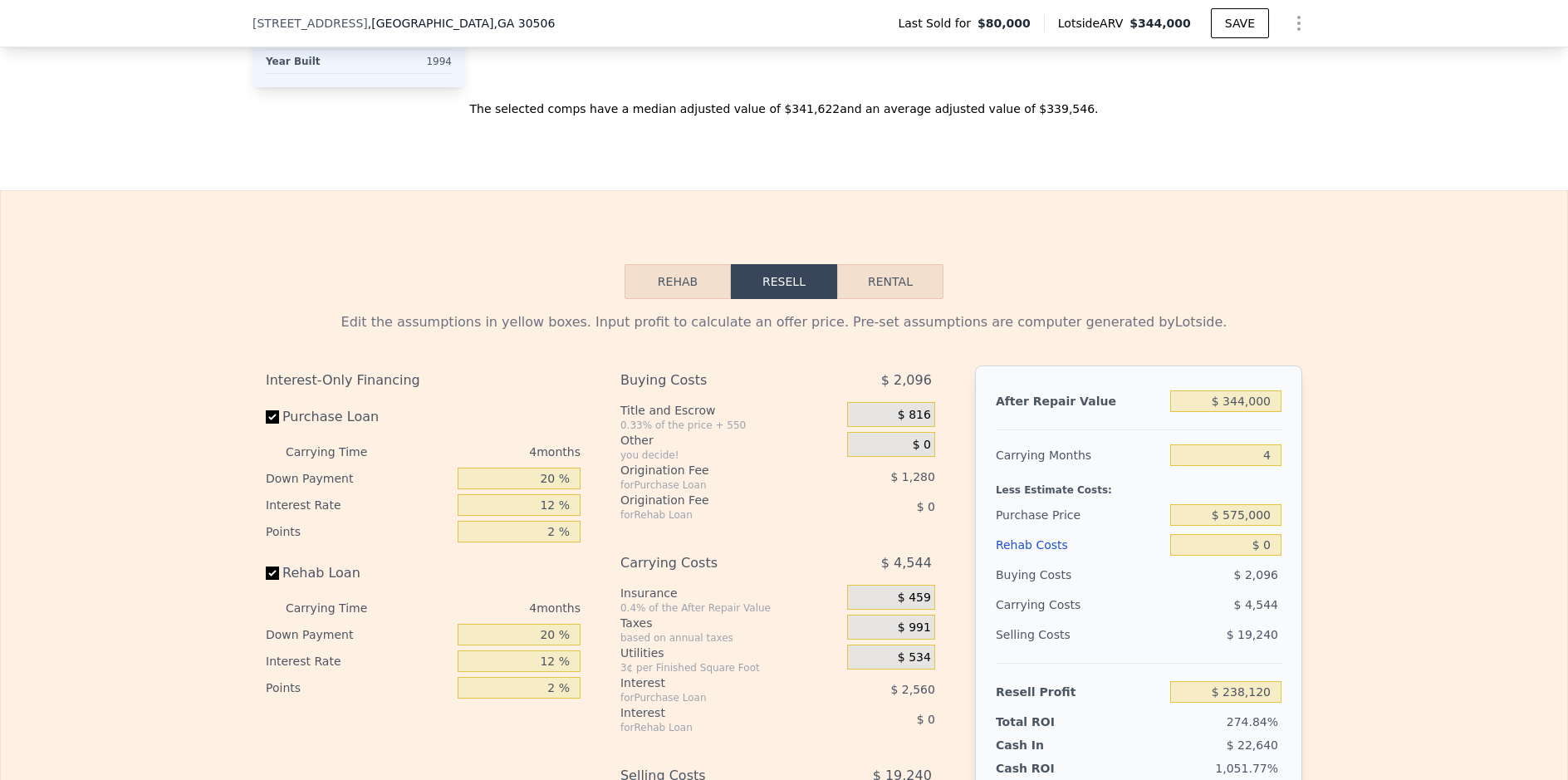
scroll to position [2201, 0]
